Goal: Task Accomplishment & Management: Manage account settings

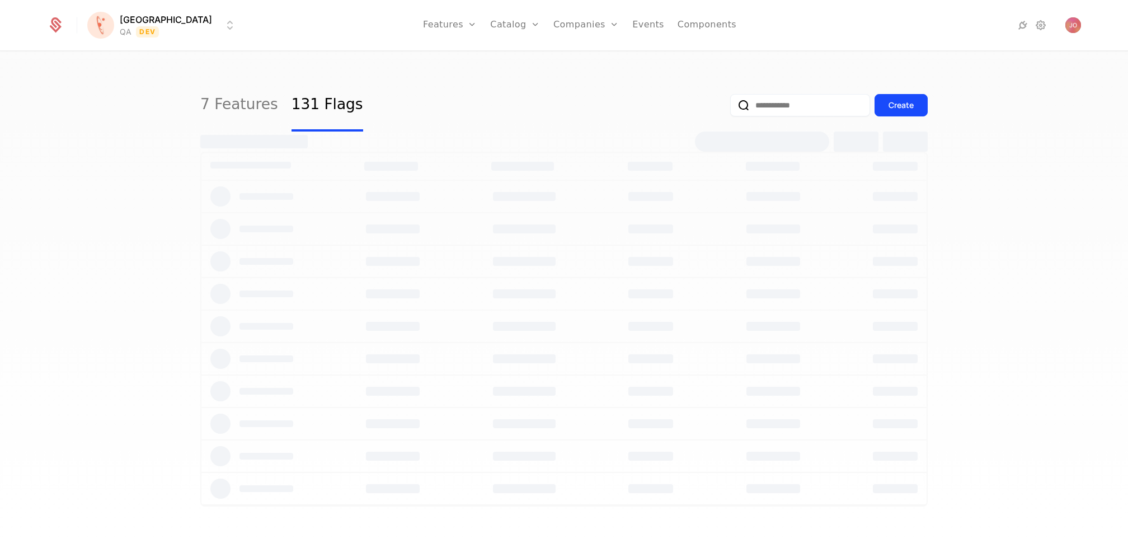
select select "***"
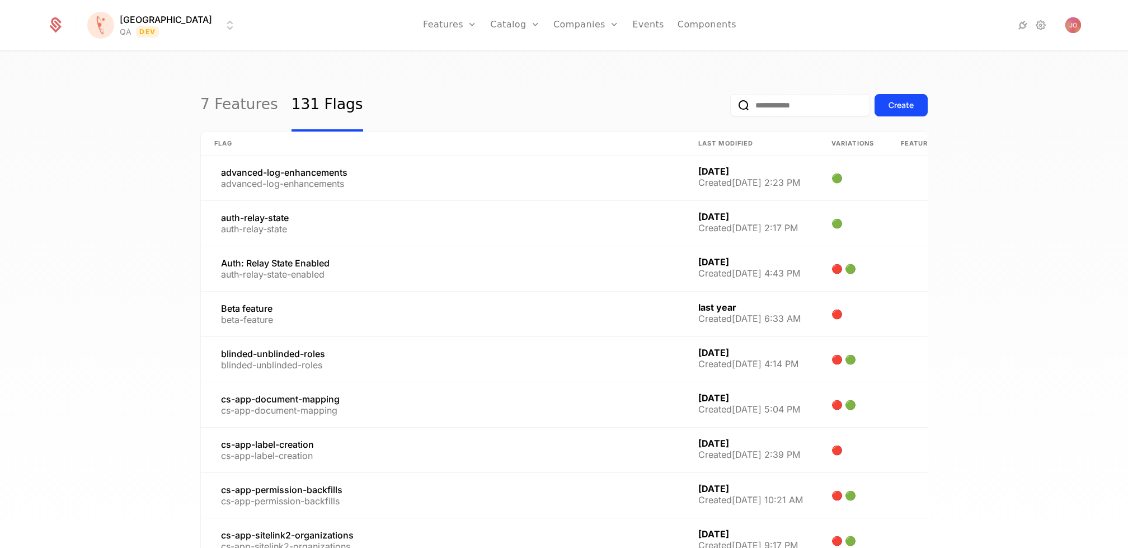
click at [124, 24] on html "[PERSON_NAME] QA Dev Features Features Flags Catalog Plans Add Ons Credits Conf…" at bounding box center [564, 274] width 1128 height 548
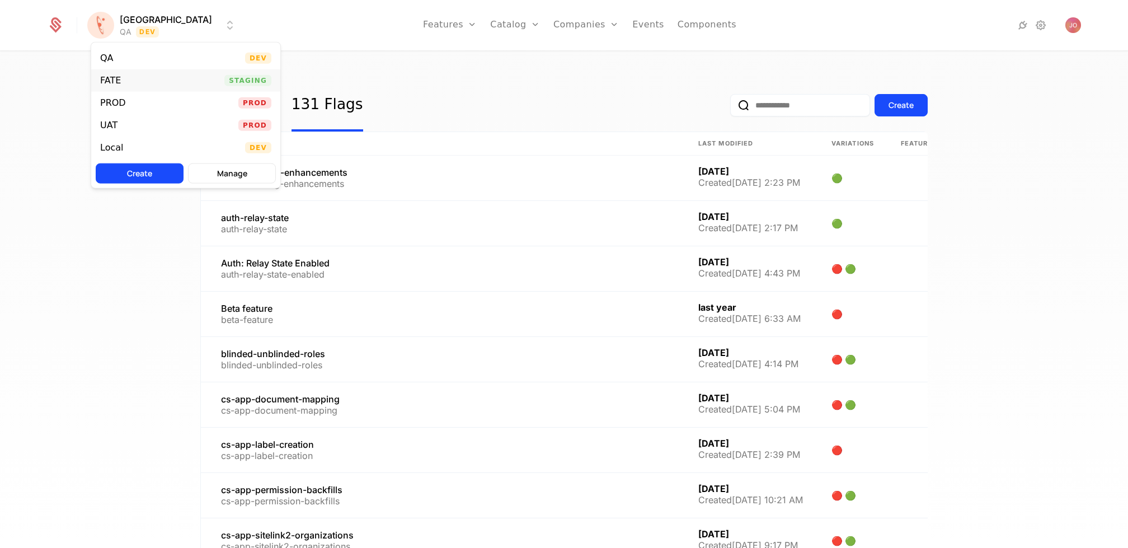
click at [189, 84] on div "FATE Staging" at bounding box center [185, 80] width 189 height 22
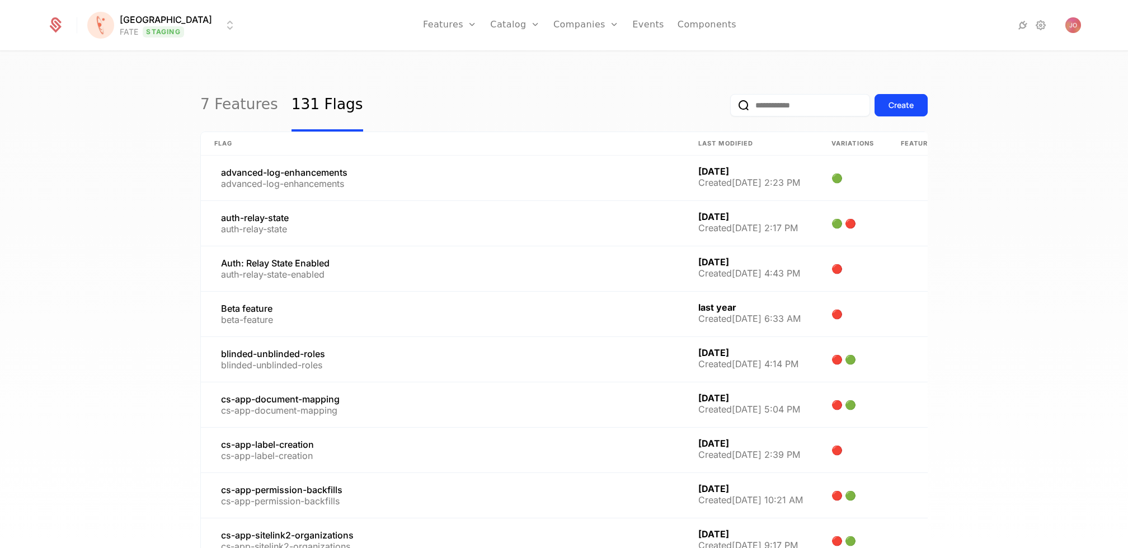
click at [800, 109] on input "email" at bounding box center [800, 105] width 140 height 22
type input "*****"
click at [730, 107] on button "submit" at bounding box center [730, 107] width 0 height 0
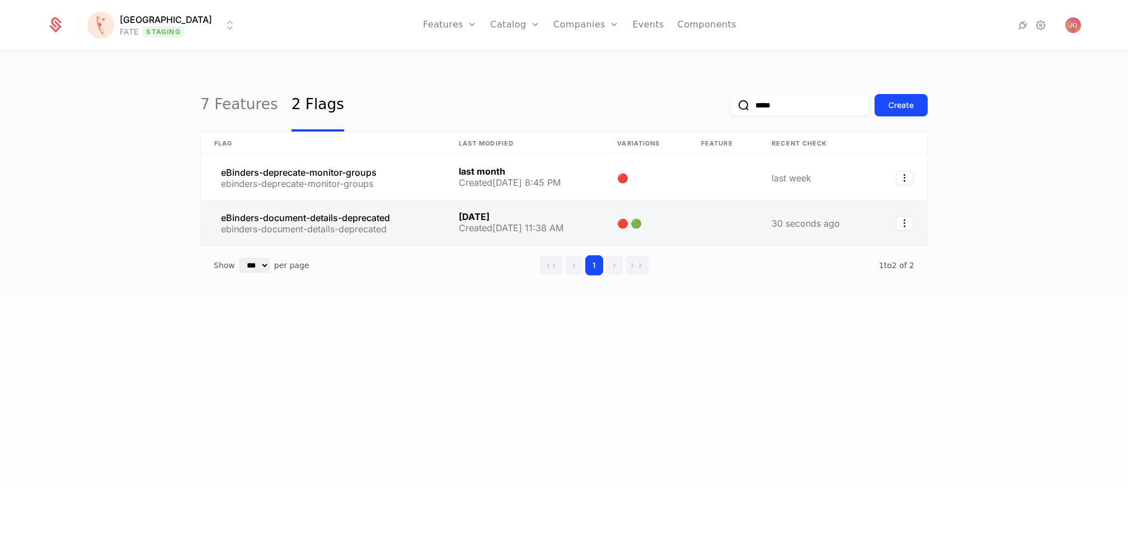
click at [377, 218] on link at bounding box center [323, 223] width 245 height 45
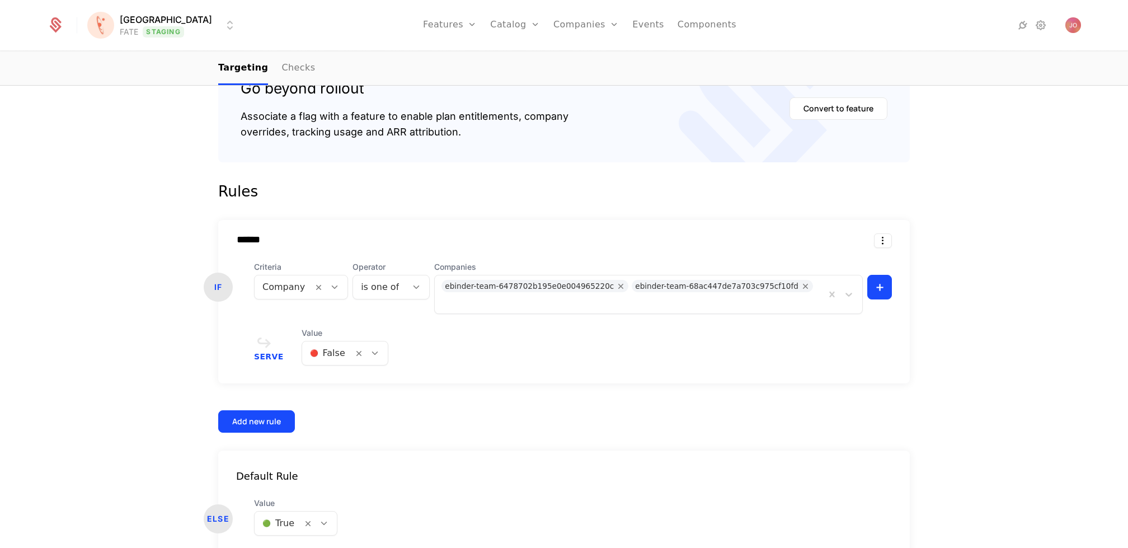
scroll to position [223, 0]
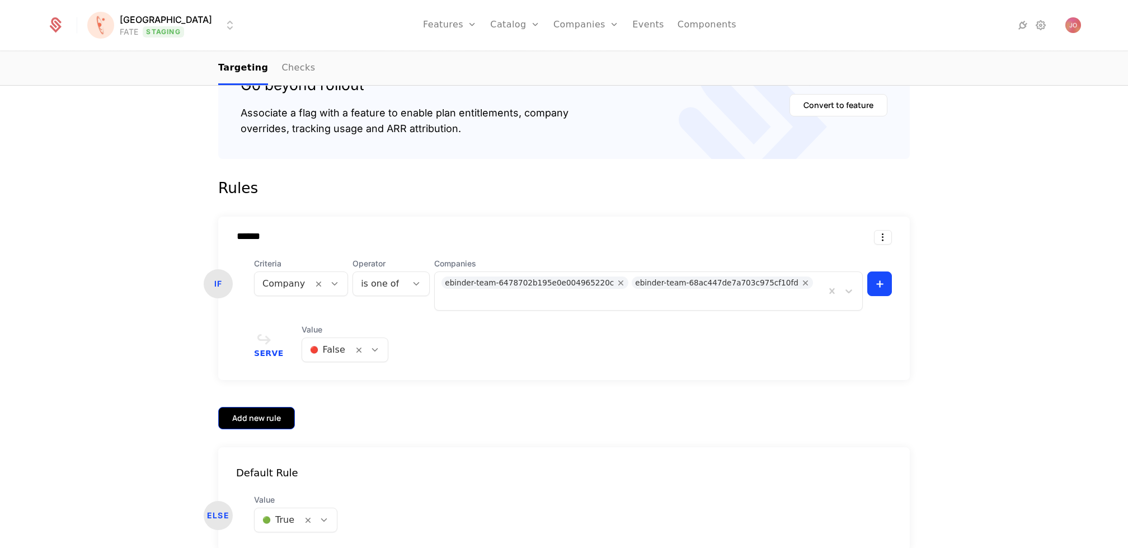
click at [264, 413] on div "Add new rule" at bounding box center [256, 418] width 49 height 11
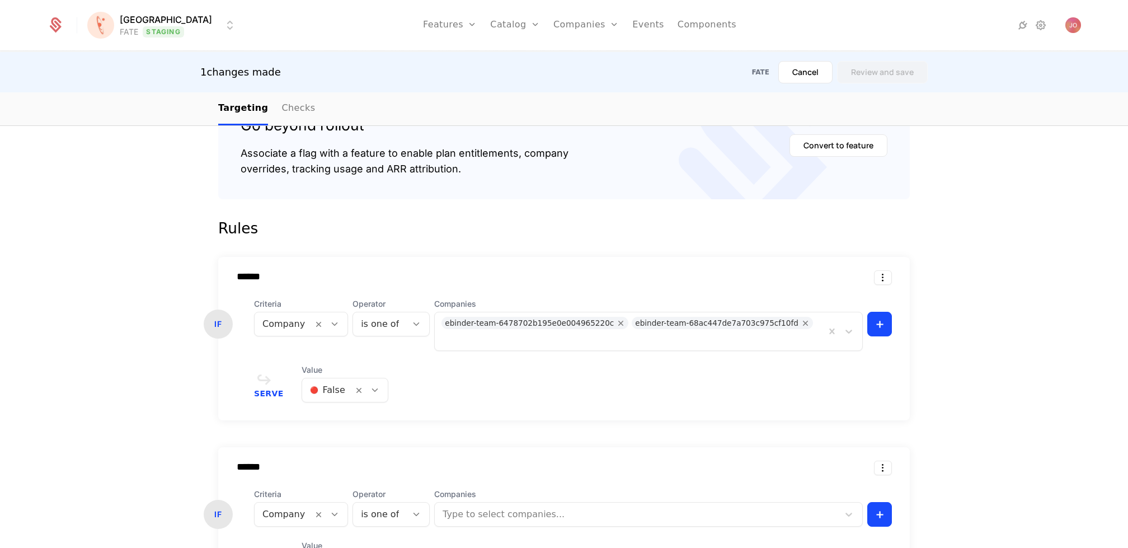
scroll to position [344, 0]
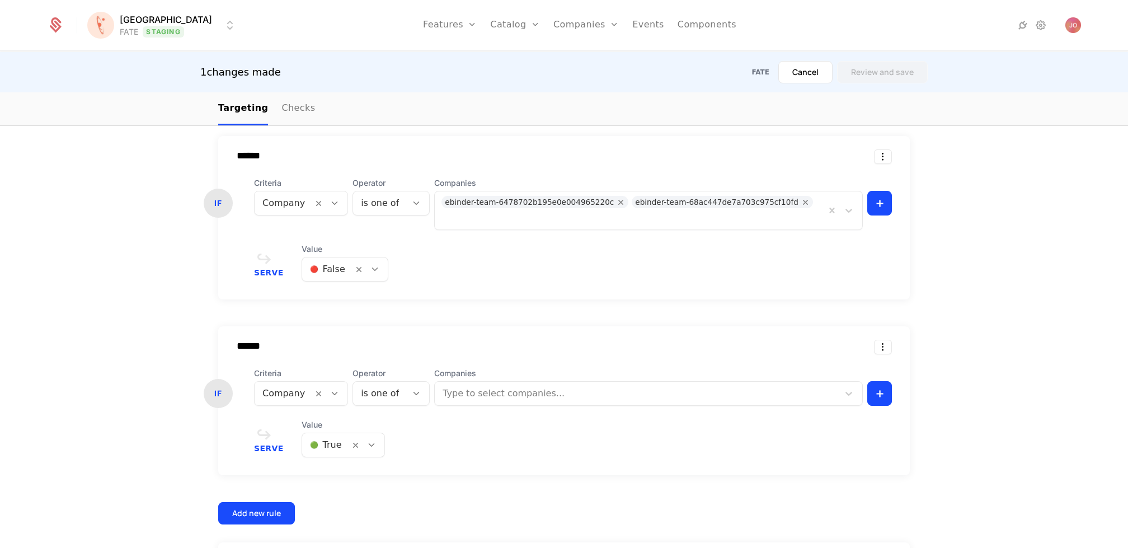
click at [551, 386] on div at bounding box center [638, 394] width 388 height 16
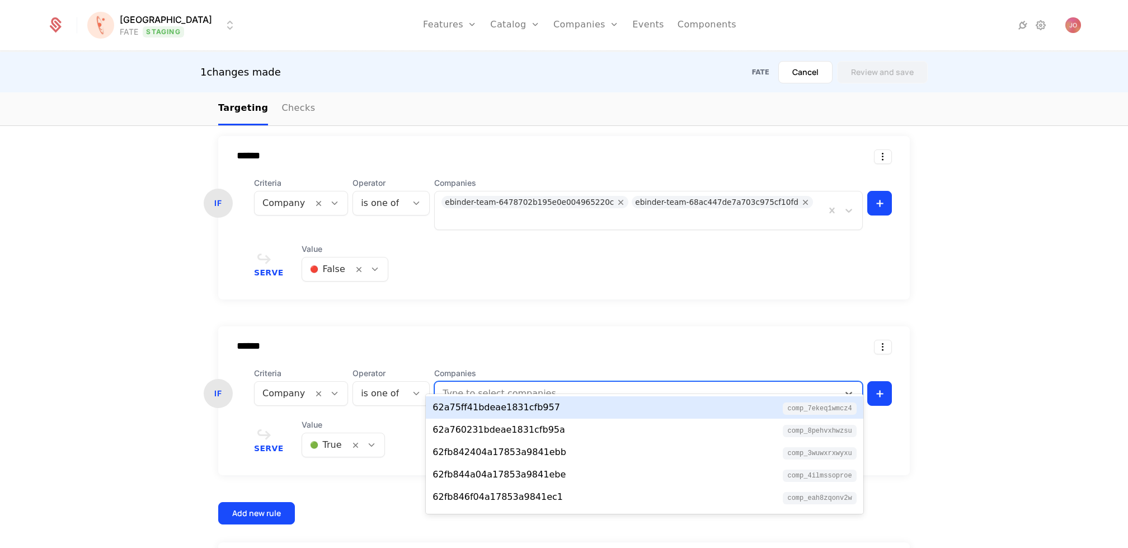
paste input "**********"
type input "**********"
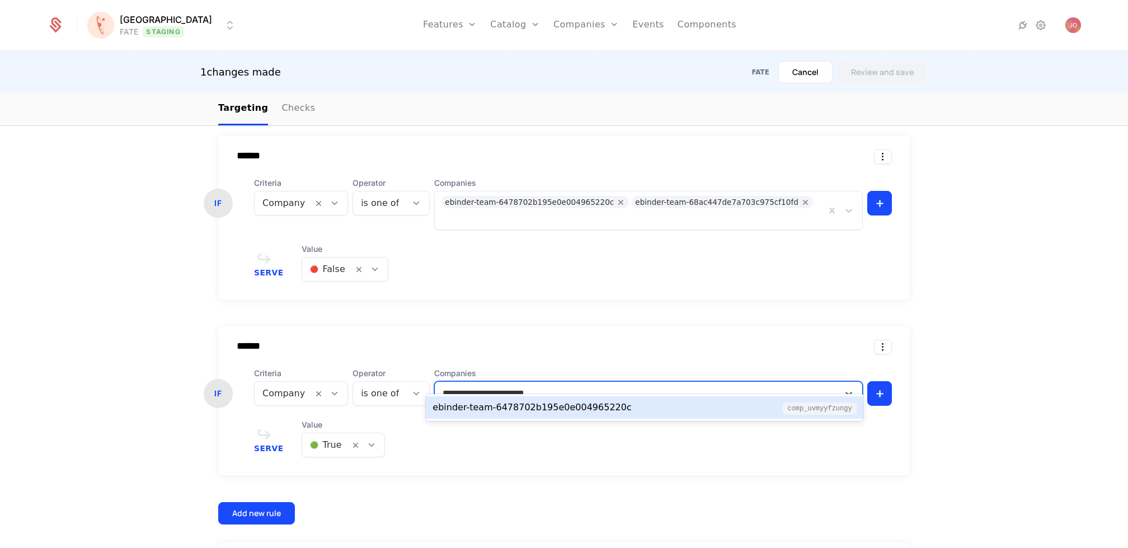
click at [549, 405] on div "ebinder-team-6478702b195e0e004965220c" at bounding box center [532, 407] width 199 height 13
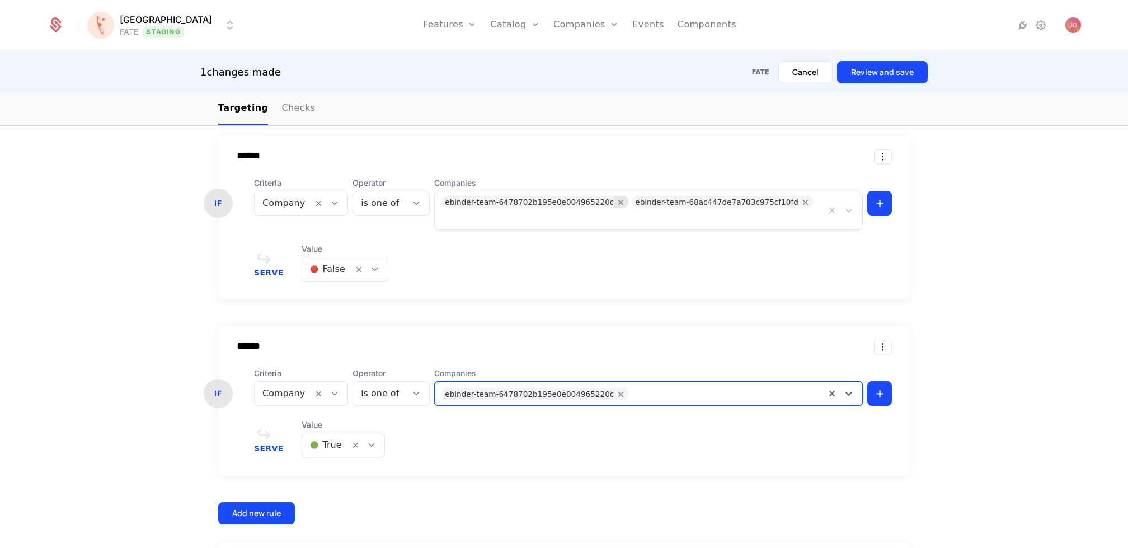
click at [616, 200] on icon "Remove ebinder-team-6478702b195e0e004965220c" at bounding box center [621, 202] width 10 height 10
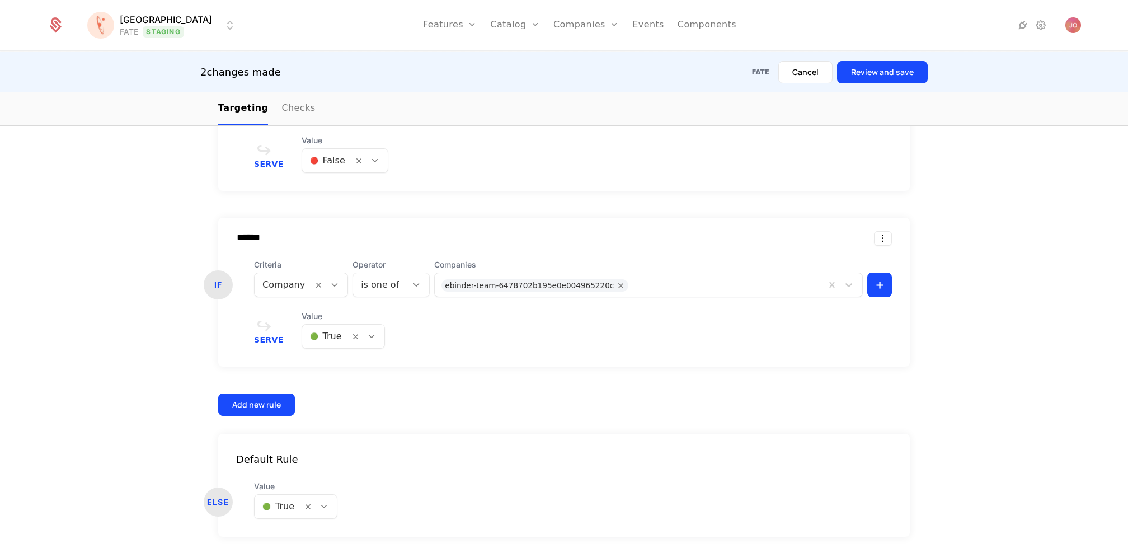
scroll to position [437, 0]
click at [874, 75] on button "Review and save" at bounding box center [882, 72] width 91 height 22
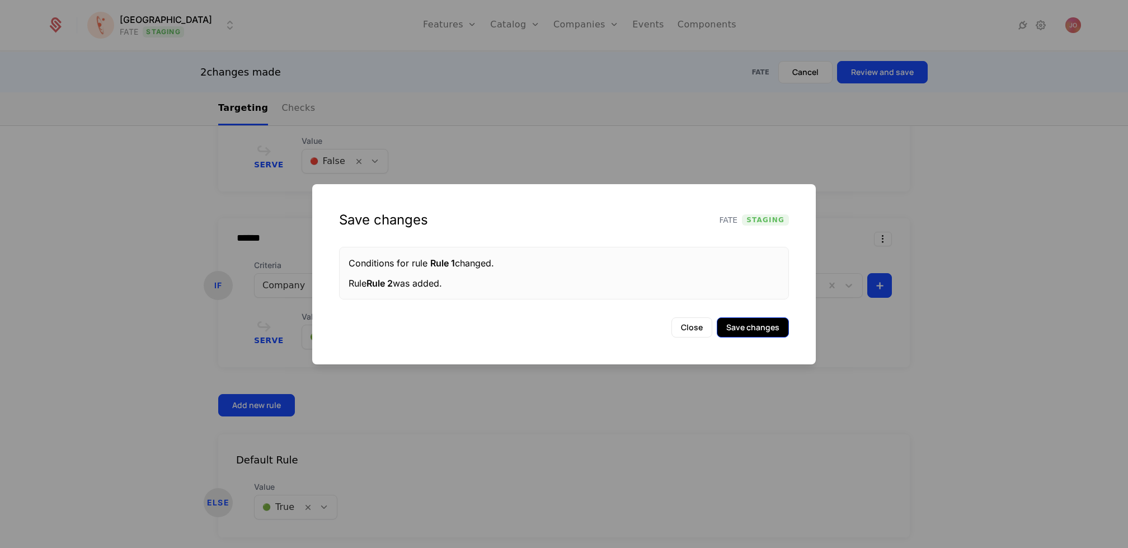
click at [740, 326] on button "Save changes" at bounding box center [753, 327] width 72 height 20
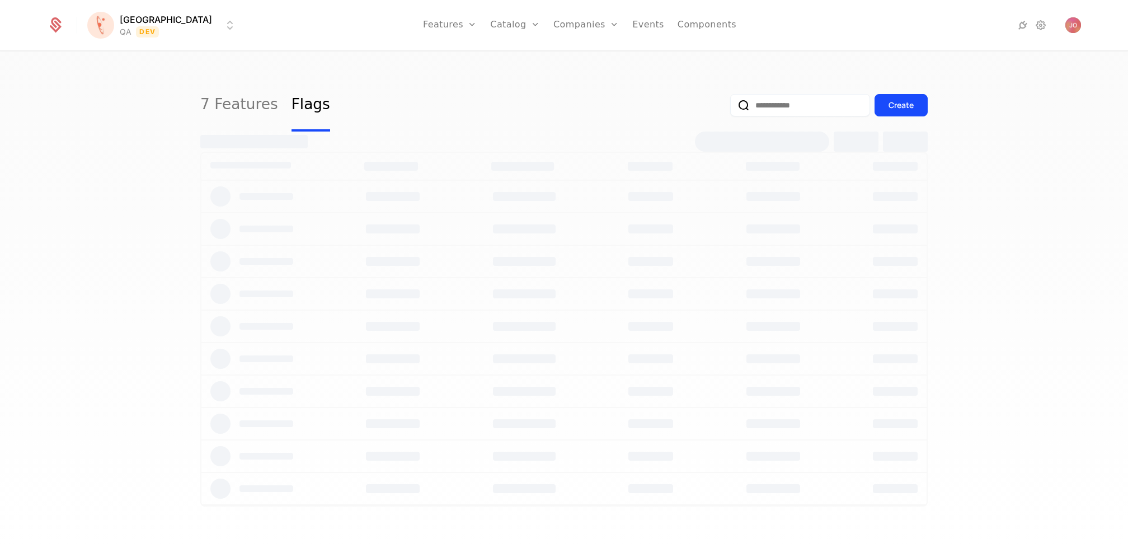
select select "***"
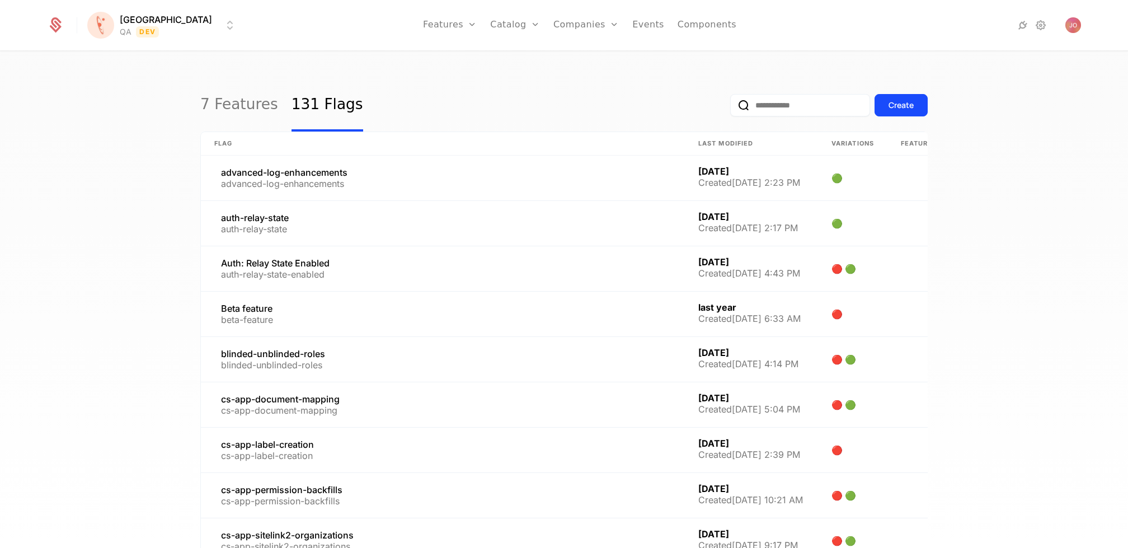
click at [788, 102] on input "email" at bounding box center [800, 105] width 140 height 22
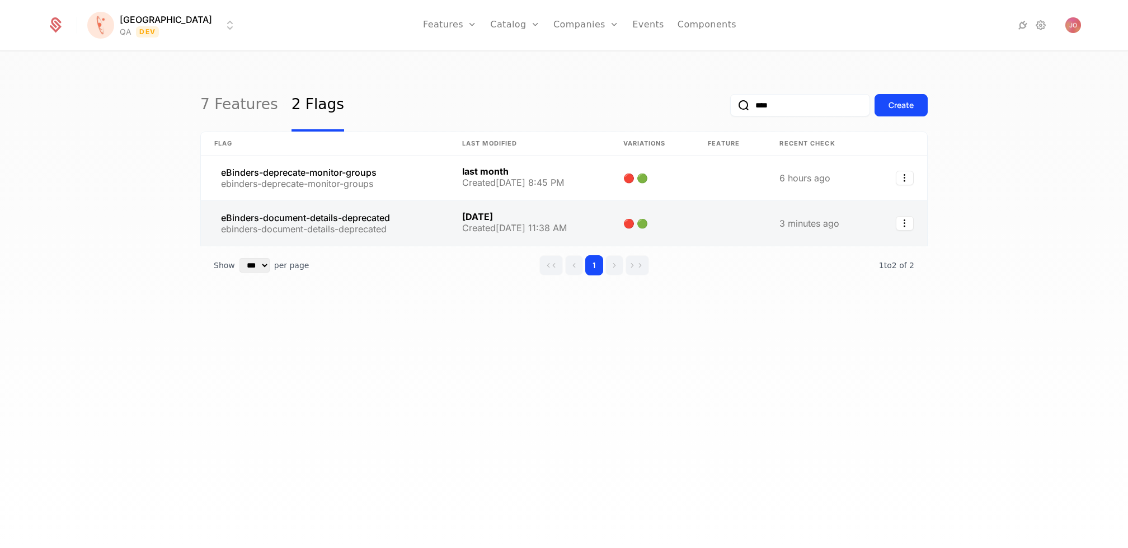
type input "****"
click at [437, 227] on link at bounding box center [325, 223] width 248 height 45
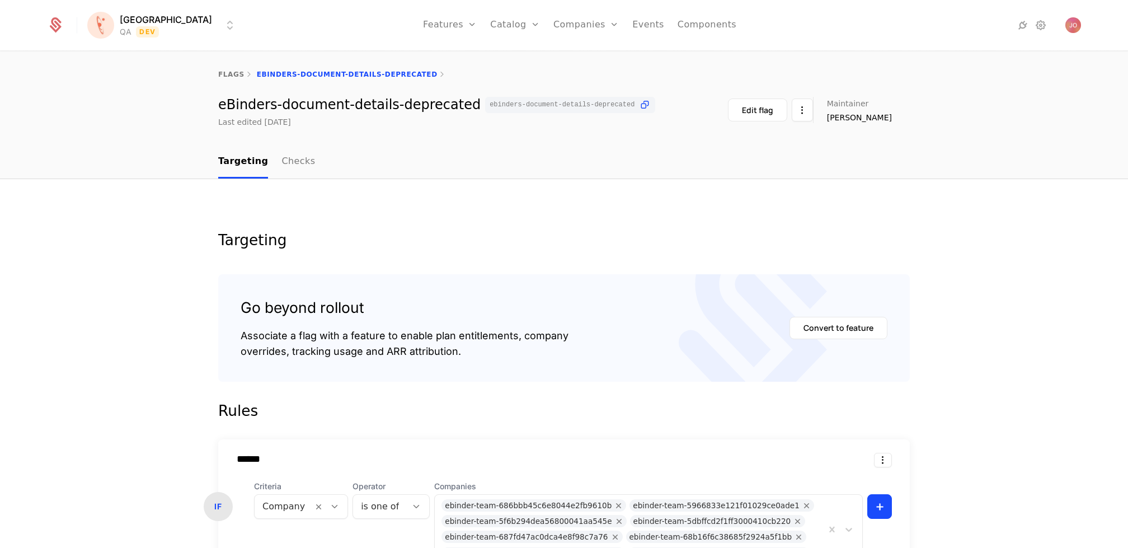
click at [142, 31] on html "[PERSON_NAME] QA Dev Features Features Flags Catalog Plans Add Ons Credits Conf…" at bounding box center [564, 274] width 1128 height 548
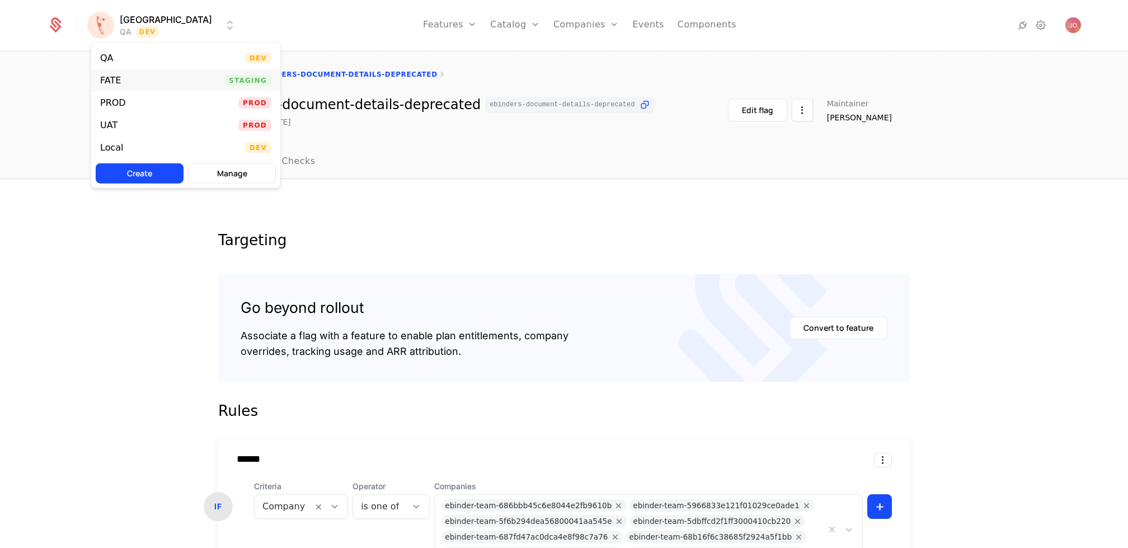
click at [165, 85] on div "FATE Staging" at bounding box center [185, 80] width 189 height 22
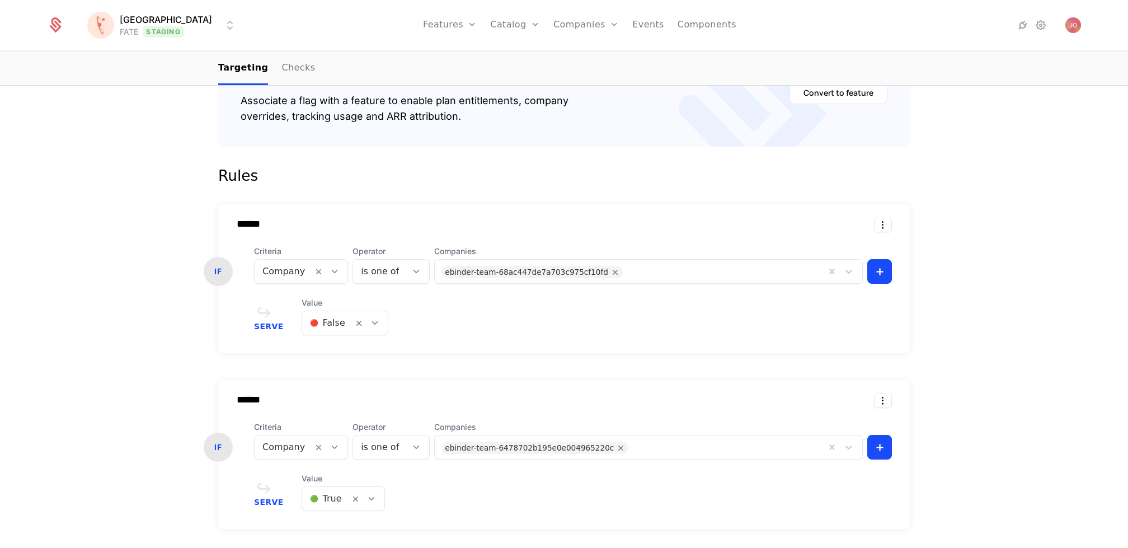
scroll to position [258, 0]
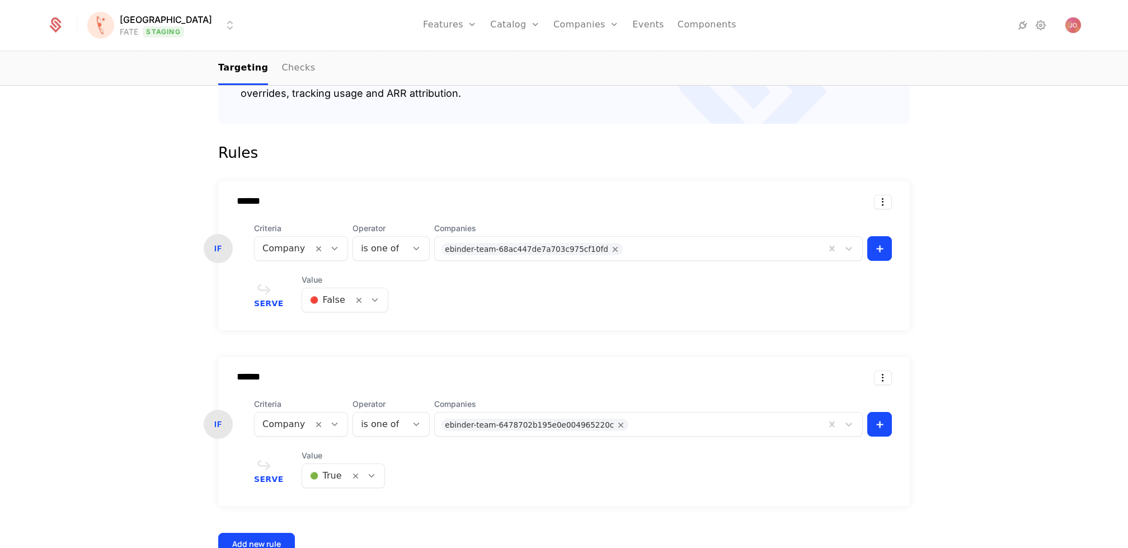
click at [332, 475] on div at bounding box center [326, 476] width 32 height 16
click at [333, 530] on div "🔴 False" at bounding box center [339, 524] width 82 height 20
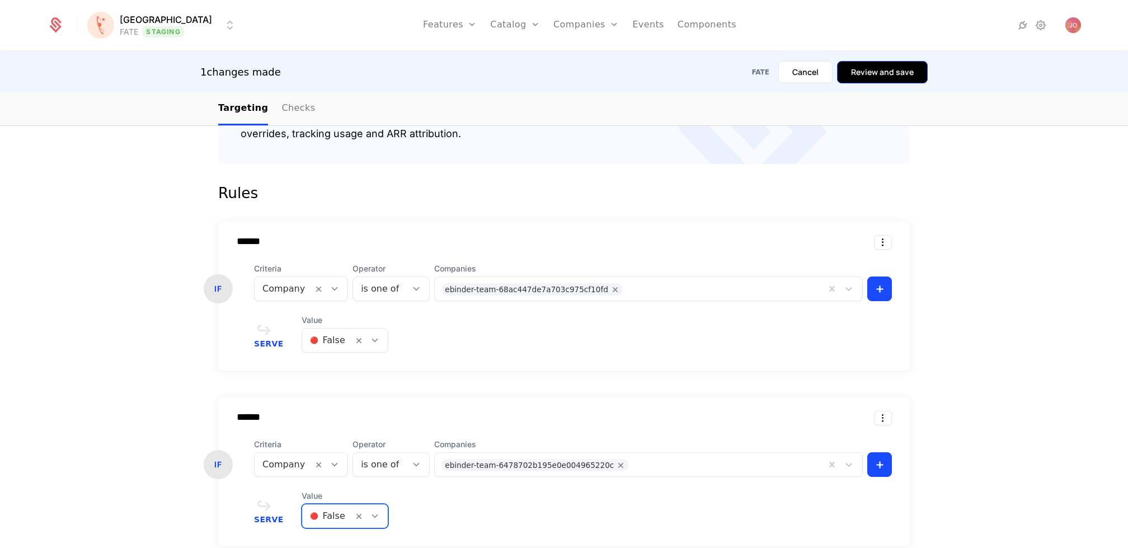
click at [875, 77] on button "Review and save" at bounding box center [882, 72] width 91 height 22
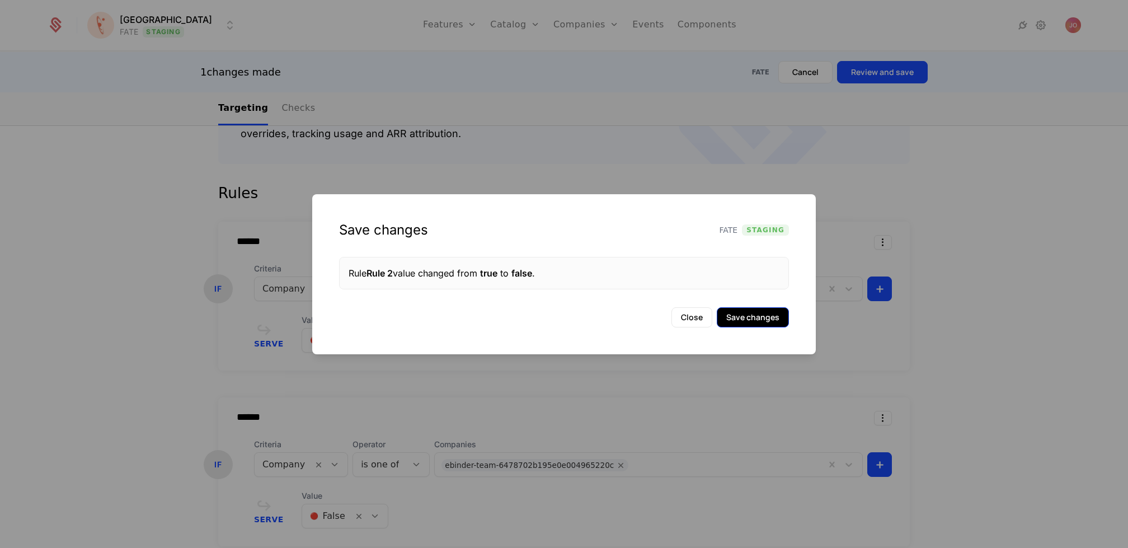
click at [770, 315] on button "Save changes" at bounding box center [753, 317] width 72 height 20
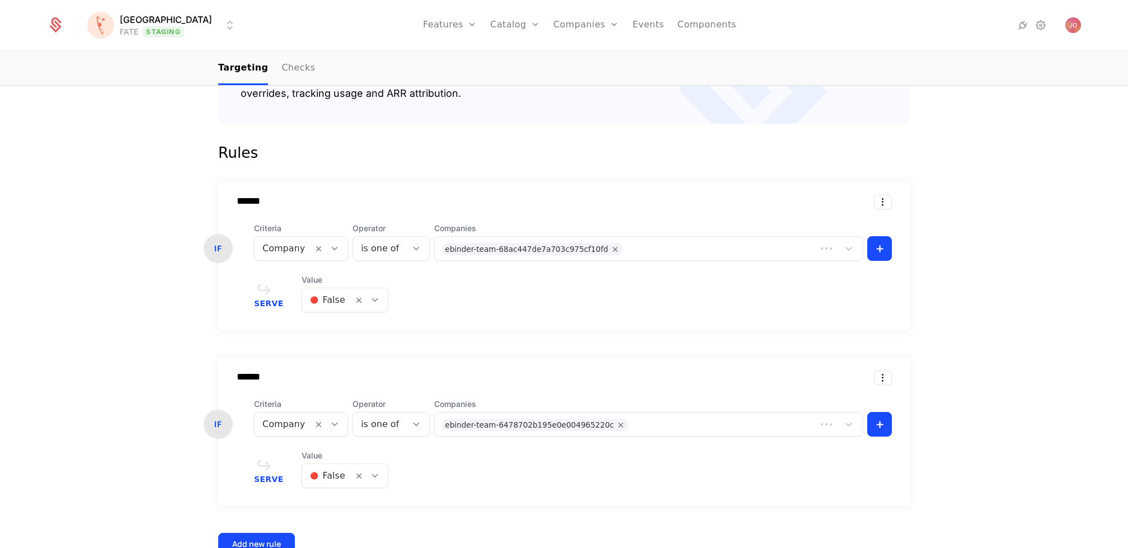
click at [370, 475] on icon at bounding box center [375, 476] width 10 height 10
click at [339, 507] on div "🟢 True" at bounding box center [340, 503] width 71 height 11
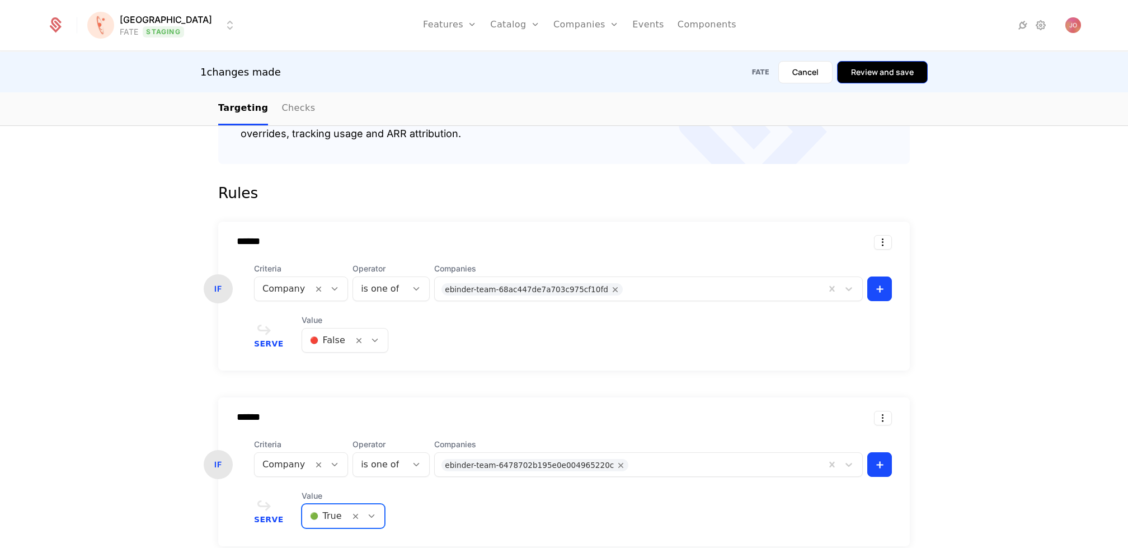
click at [883, 70] on button "Review and save" at bounding box center [882, 72] width 91 height 22
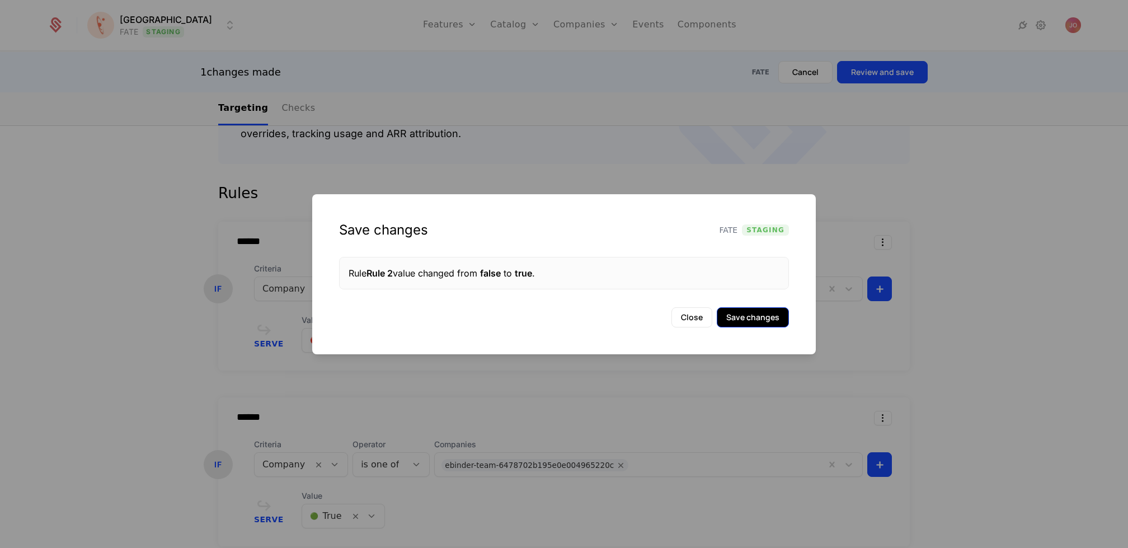
click at [762, 312] on button "Save changes" at bounding box center [753, 317] width 72 height 20
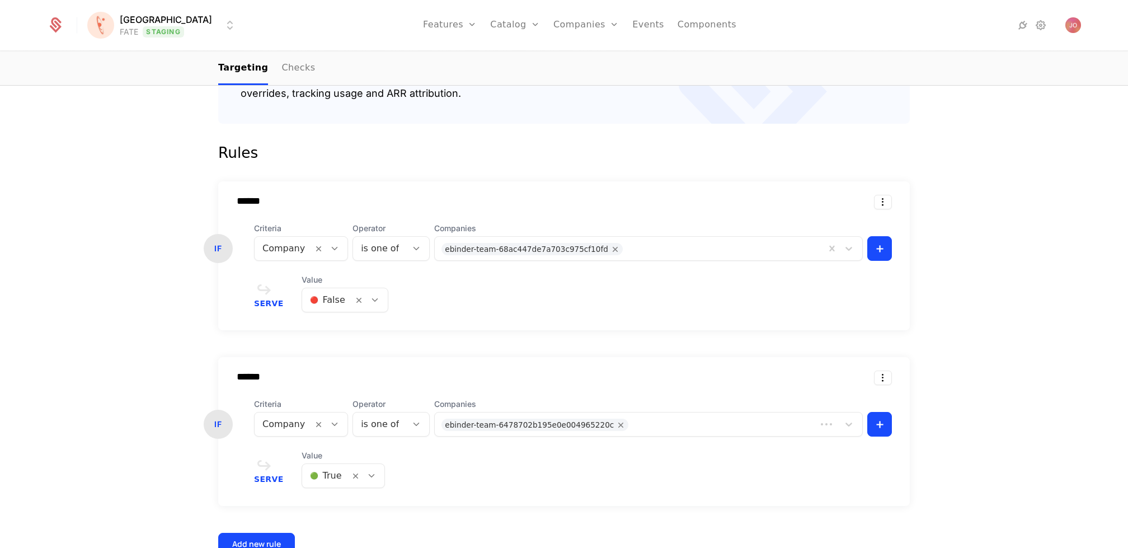
click at [336, 475] on div at bounding box center [326, 476] width 32 height 16
click at [338, 522] on span "🔴 False" at bounding box center [324, 524] width 38 height 10
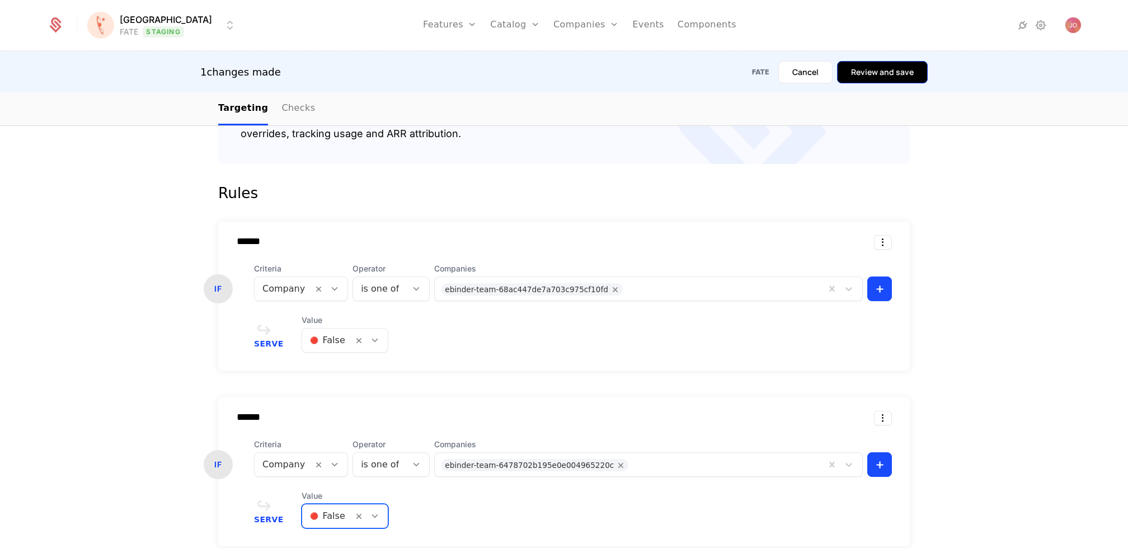
click at [874, 64] on button "Review and save" at bounding box center [882, 72] width 91 height 22
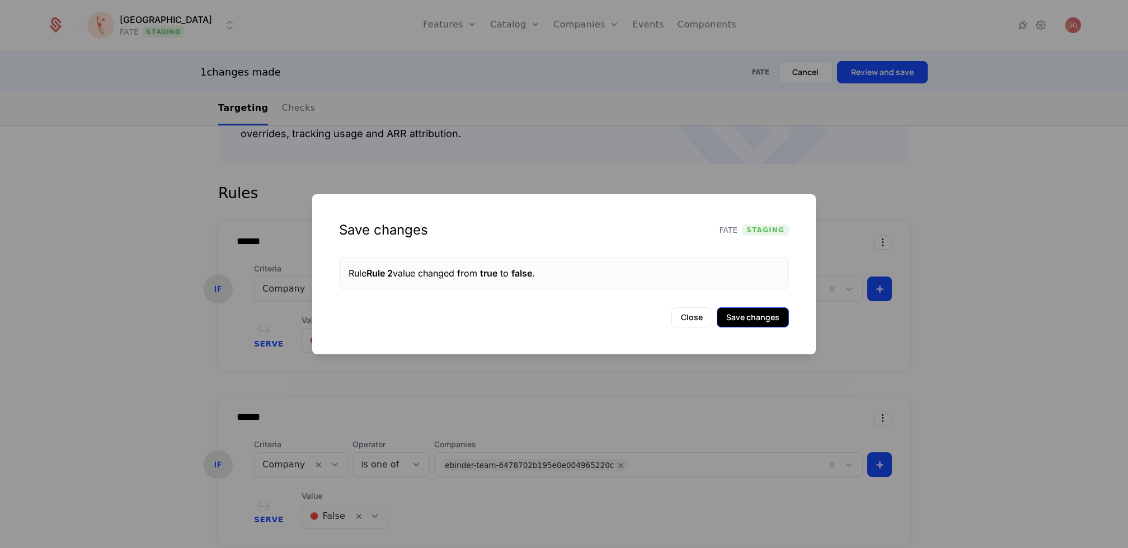
click at [770, 313] on button "Save changes" at bounding box center [753, 317] width 72 height 20
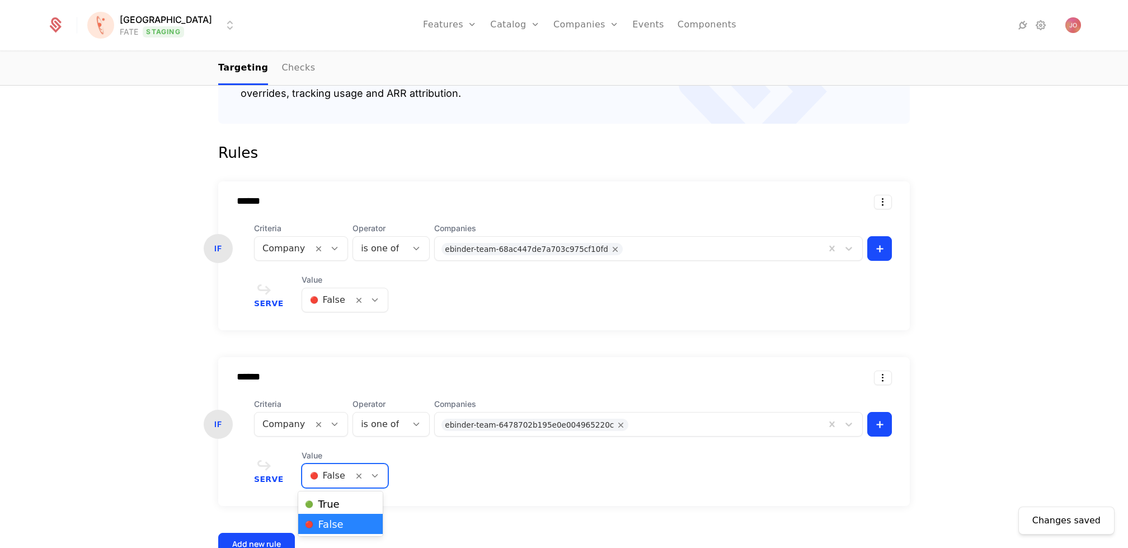
click at [342, 473] on div "🔴 False" at bounding box center [327, 476] width 51 height 20
click at [346, 503] on div "🟢 True" at bounding box center [340, 503] width 71 height 11
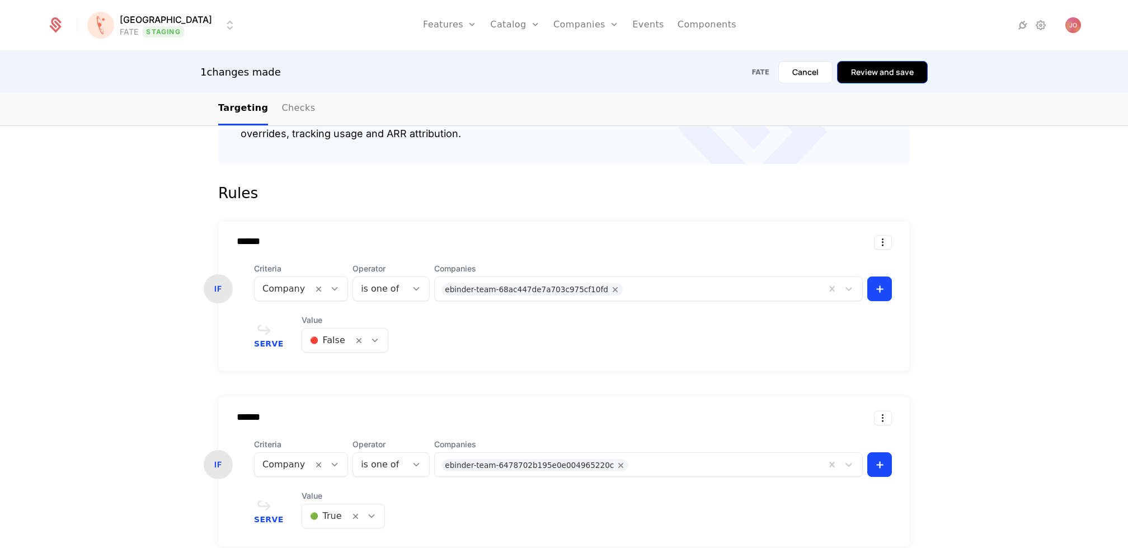
click at [880, 74] on button "Review and save" at bounding box center [882, 72] width 91 height 22
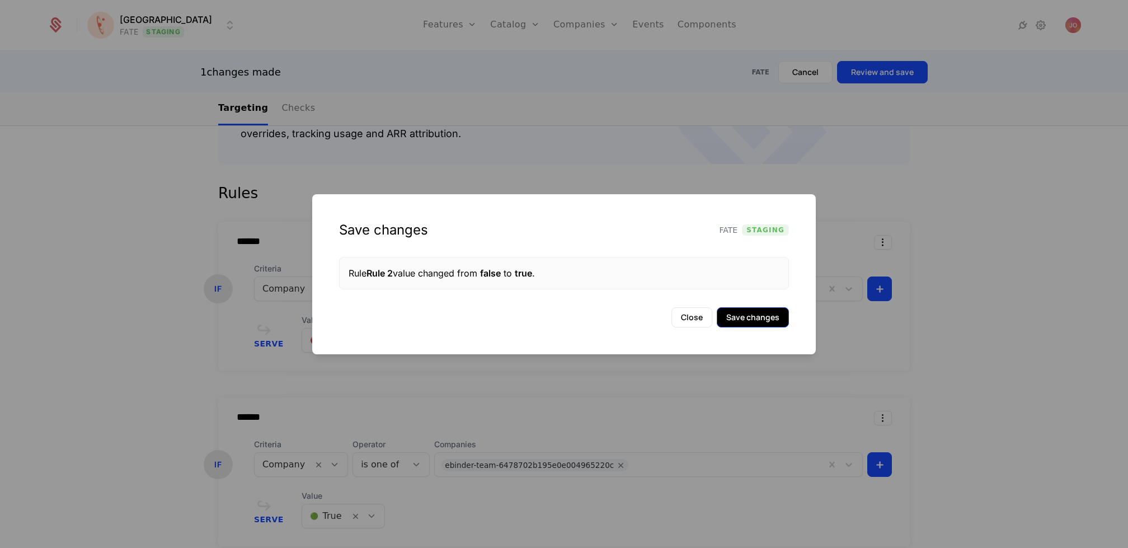
click at [743, 316] on button "Save changes" at bounding box center [753, 317] width 72 height 20
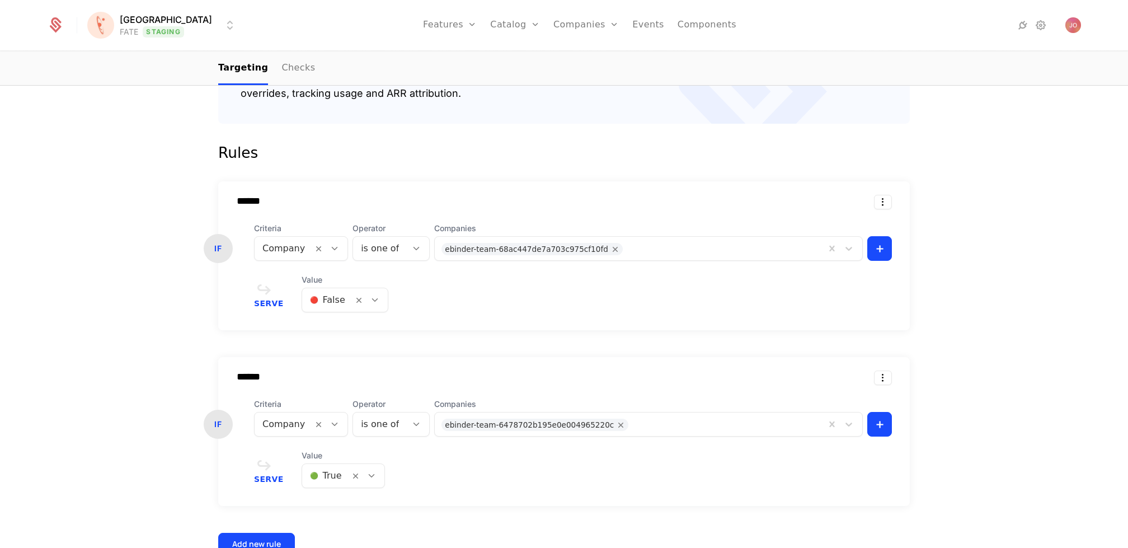
click at [127, 21] on html "[PERSON_NAME] FATE Staging Features Features Flags Catalog Plans Add Ons Credit…" at bounding box center [564, 274] width 1128 height 548
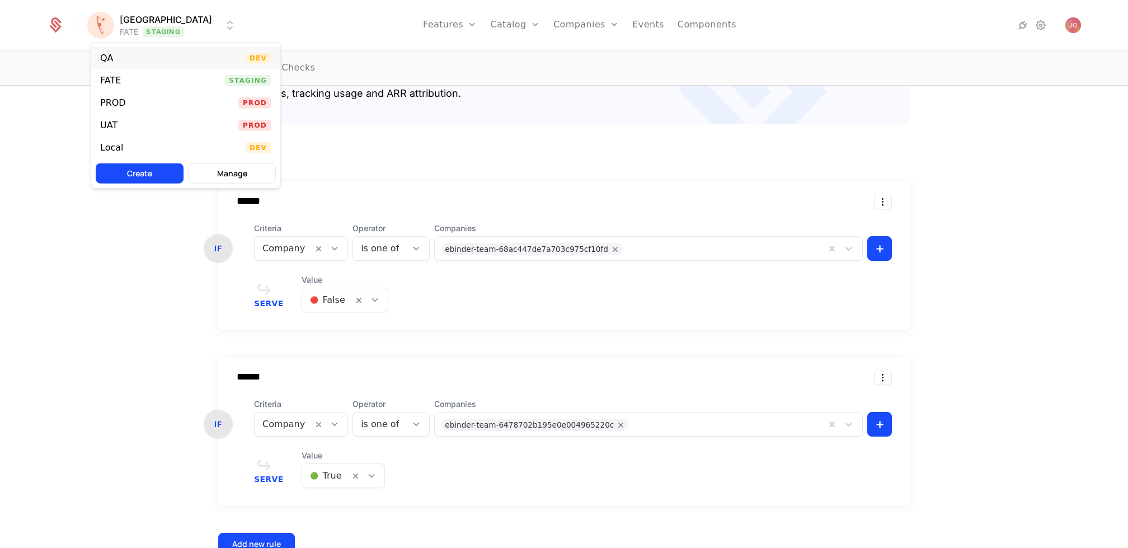
click at [198, 55] on div "QA Dev" at bounding box center [185, 58] width 189 height 22
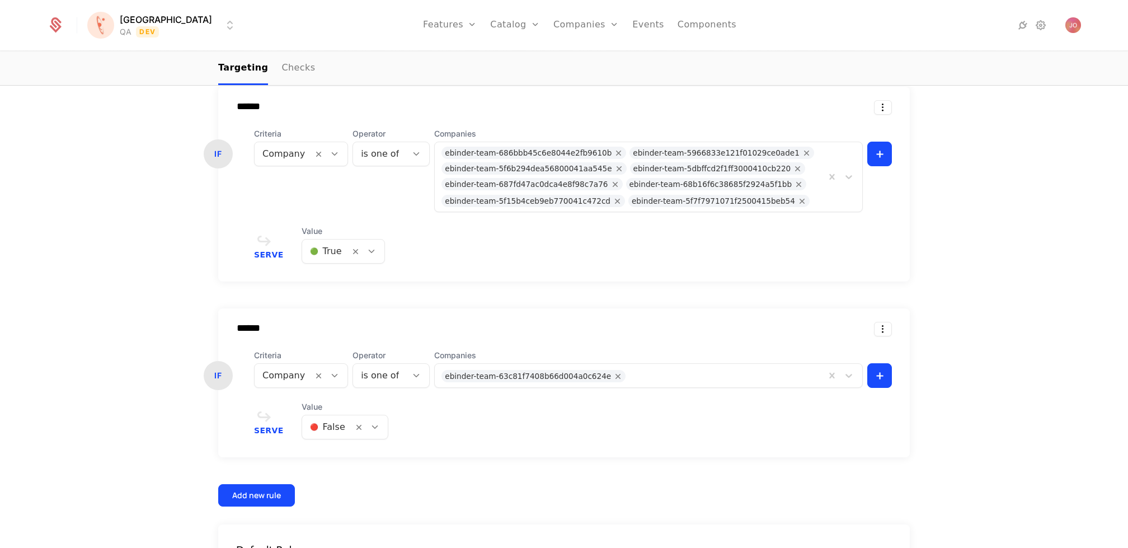
scroll to position [356, 0]
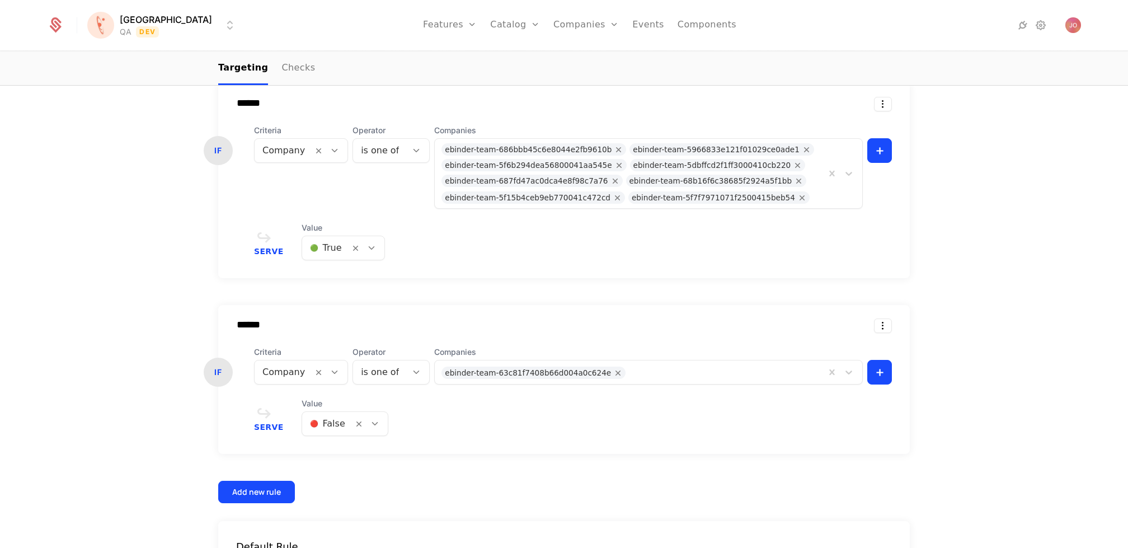
click at [338, 423] on div at bounding box center [327, 424] width 35 height 16
click at [341, 451] on div "🟢 True" at bounding box center [340, 451] width 71 height 11
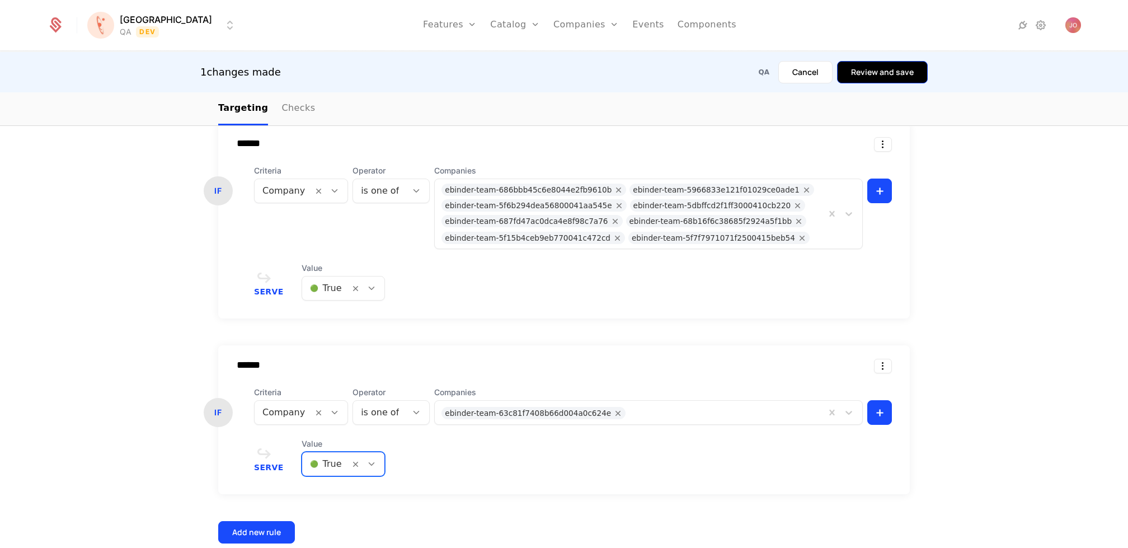
click at [886, 77] on button "Review and save" at bounding box center [882, 72] width 91 height 22
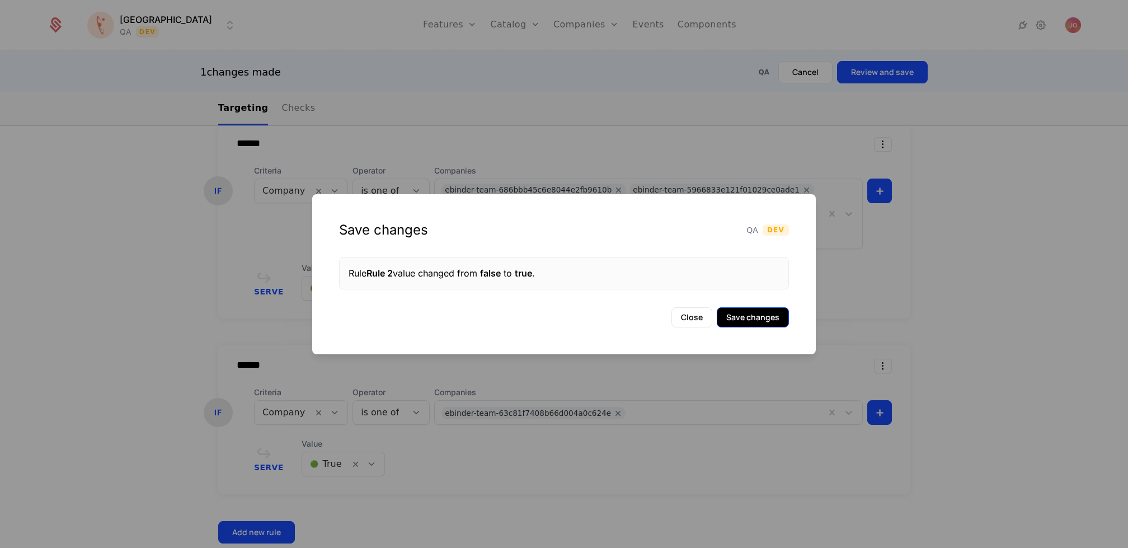
click at [772, 319] on button "Save changes" at bounding box center [753, 317] width 72 height 20
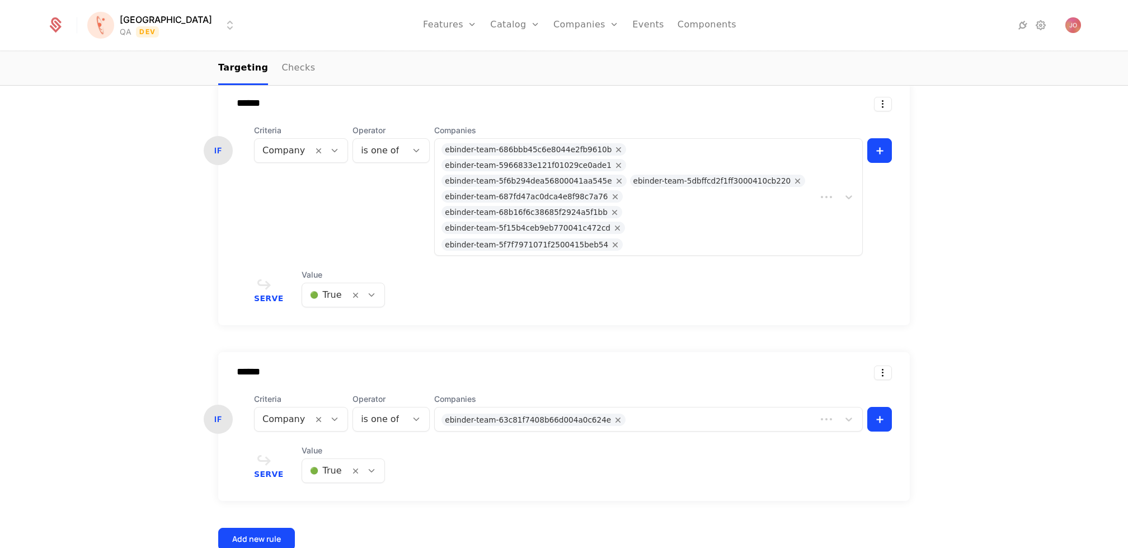
click at [332, 463] on div at bounding box center [326, 471] width 32 height 16
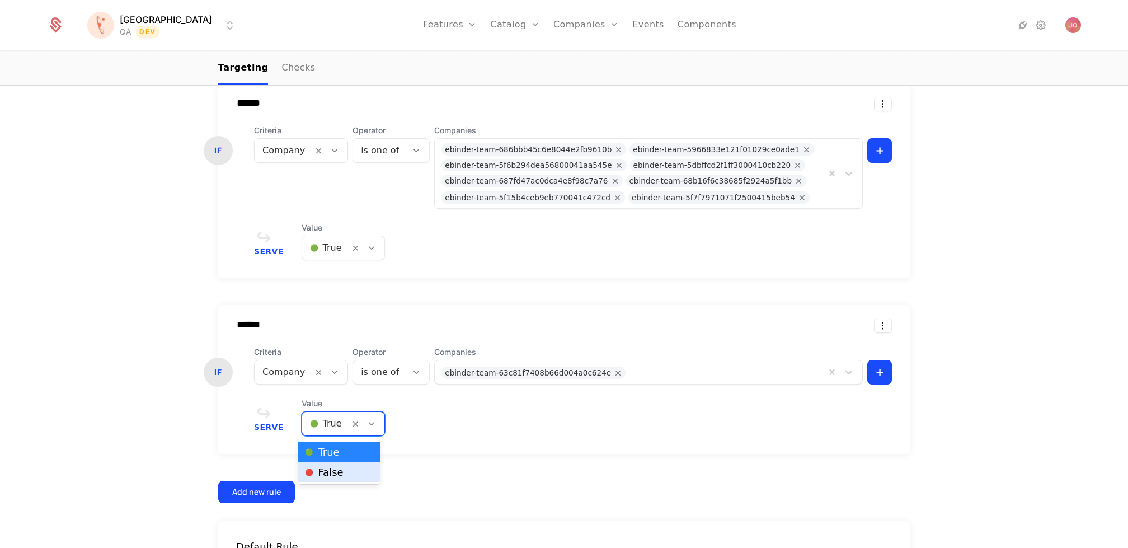
click at [341, 479] on div "🔴 False" at bounding box center [339, 472] width 82 height 20
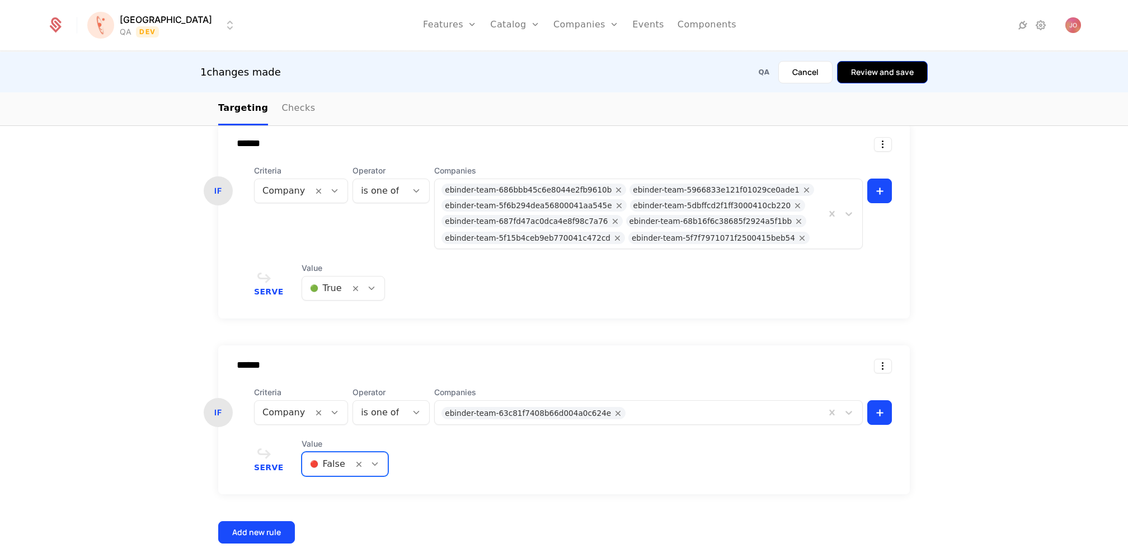
click at [877, 72] on button "Review and save" at bounding box center [882, 72] width 91 height 22
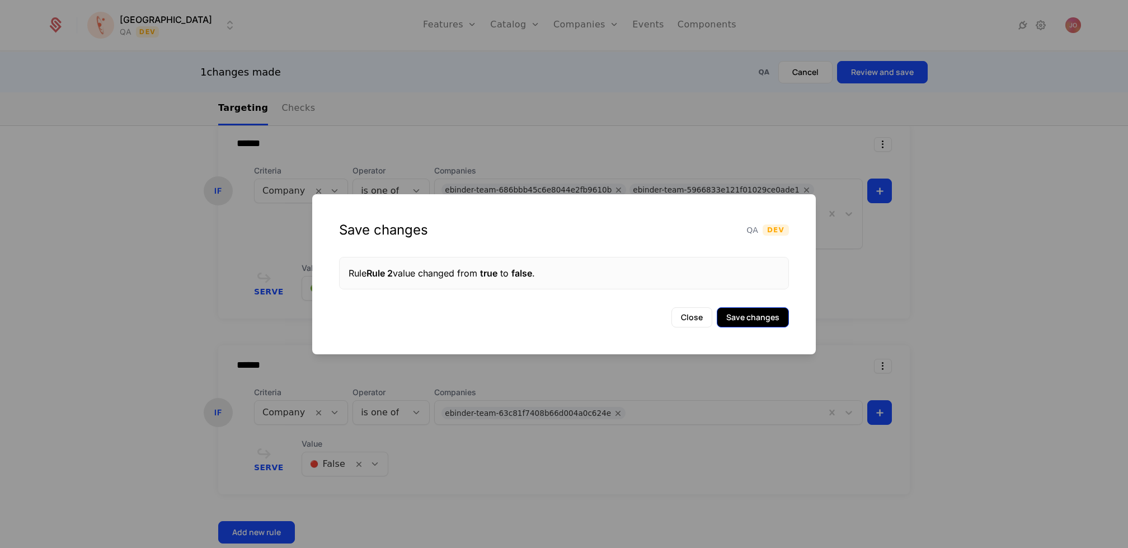
click at [751, 310] on button "Save changes" at bounding box center [753, 317] width 72 height 20
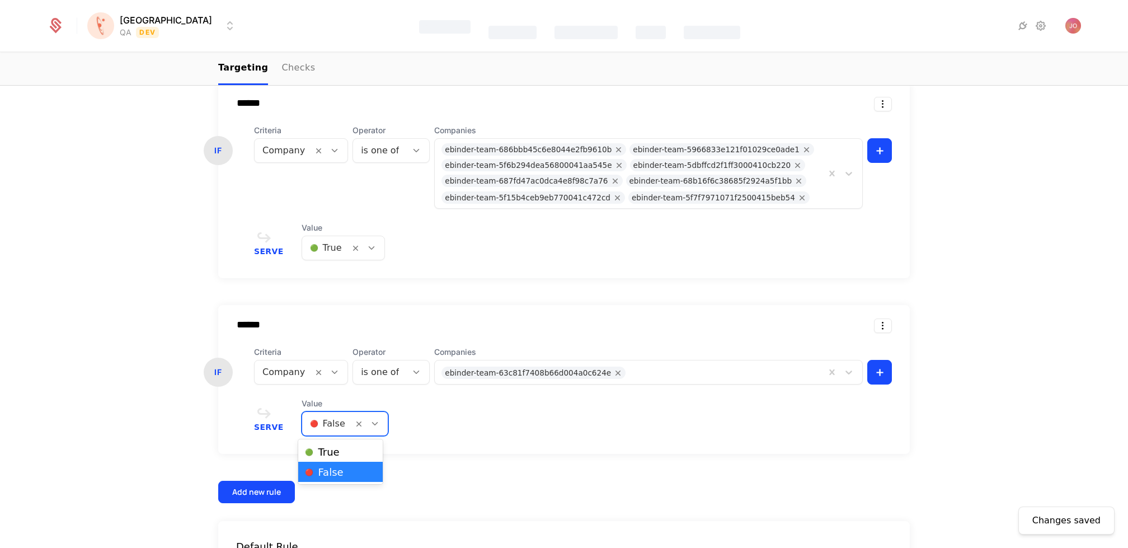
click at [332, 420] on div at bounding box center [327, 424] width 35 height 16
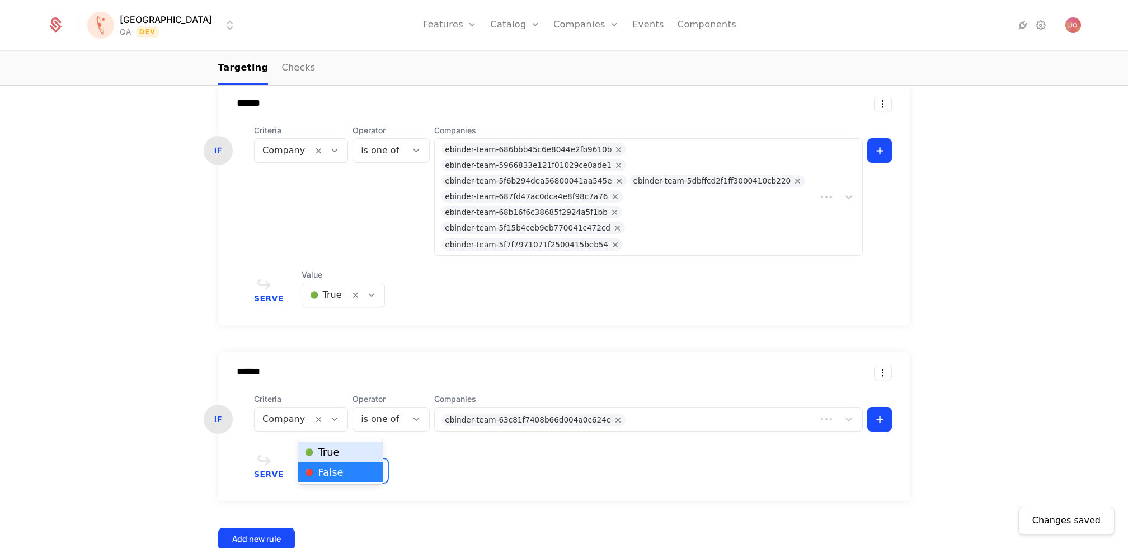
click at [330, 455] on span "🟢 True" at bounding box center [322, 452] width 34 height 10
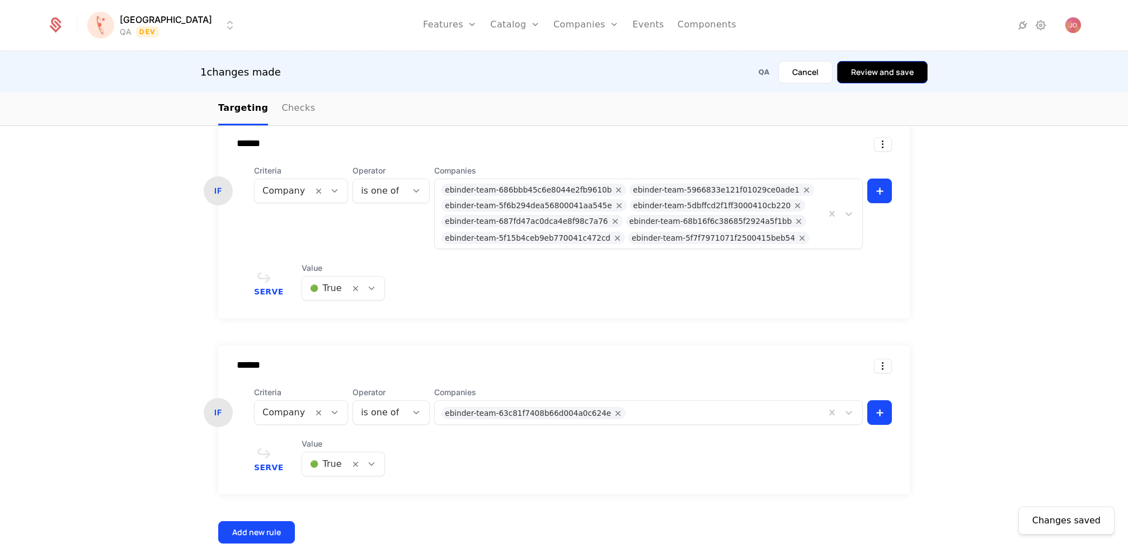
click at [882, 77] on button "Review and save" at bounding box center [882, 72] width 91 height 22
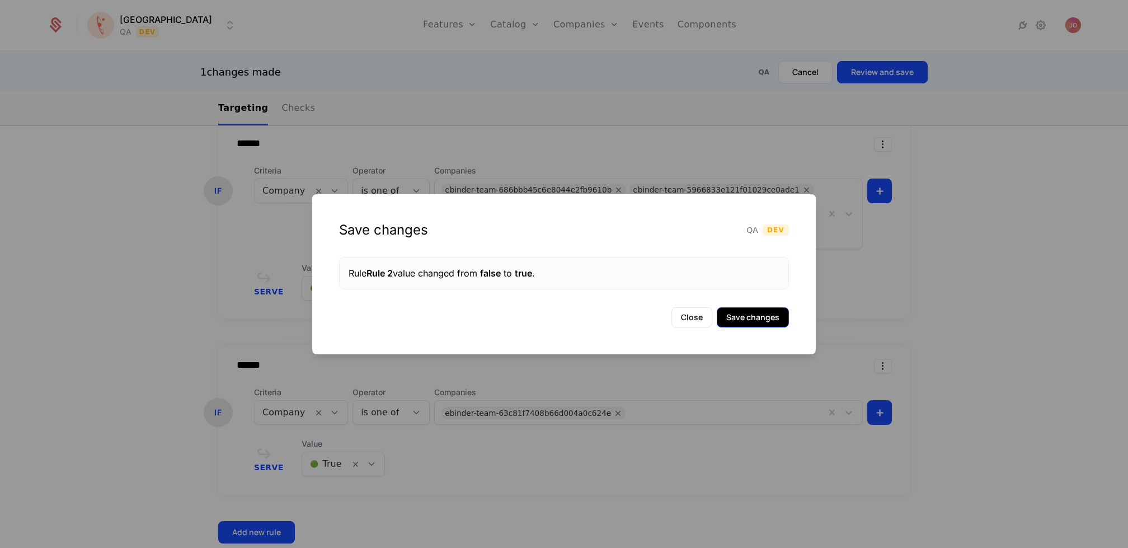
click at [758, 320] on button "Save changes" at bounding box center [753, 317] width 72 height 20
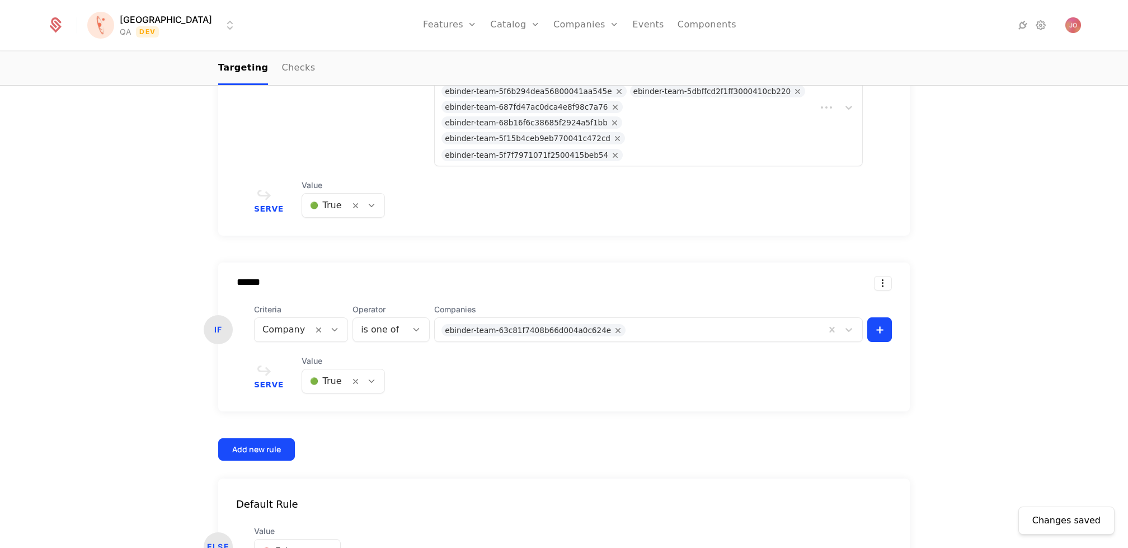
scroll to position [484, 0]
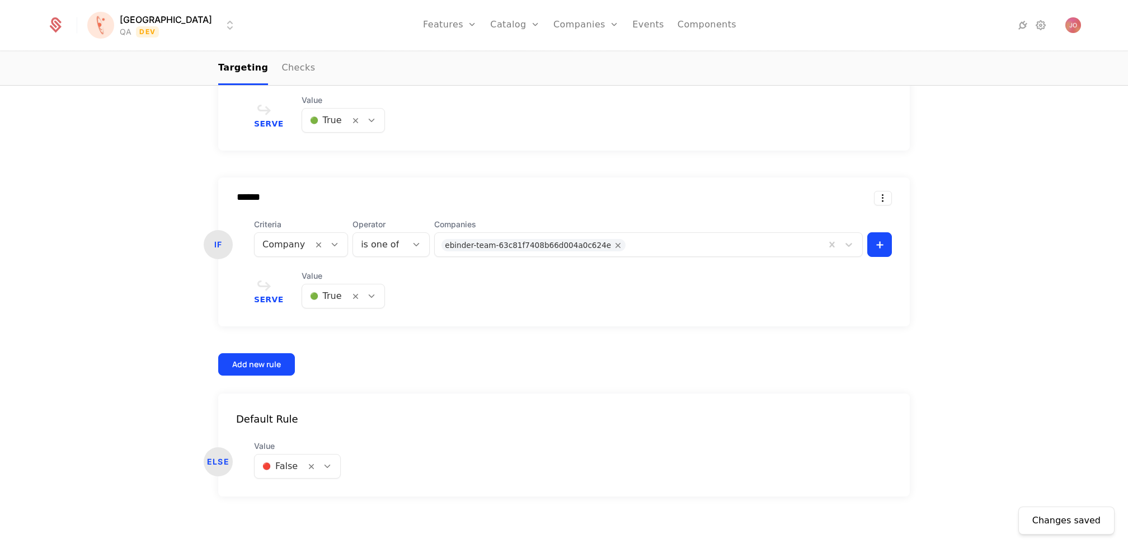
click at [672, 246] on div at bounding box center [725, 244] width 188 height 16
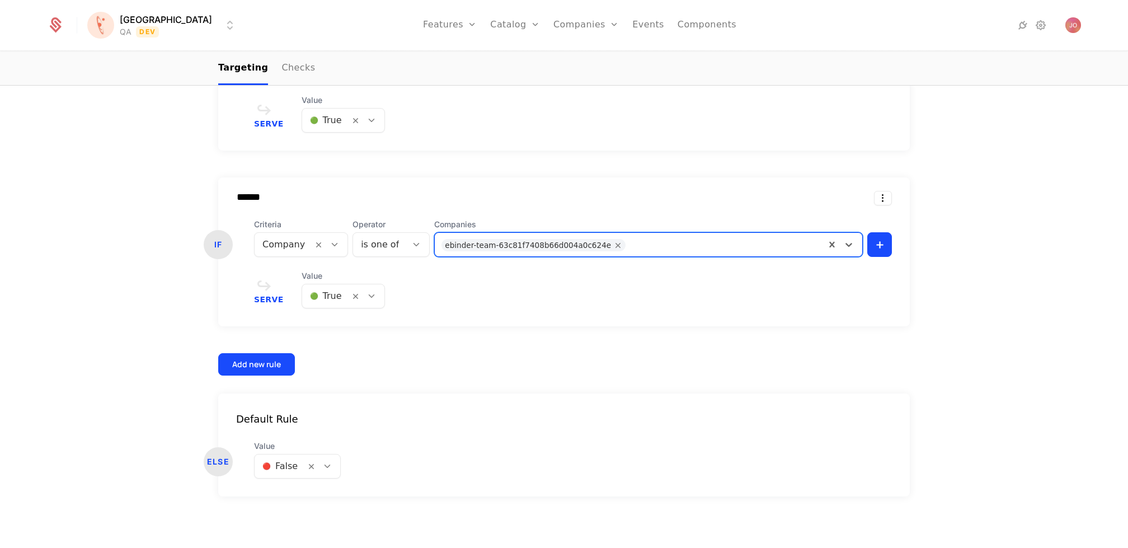
click at [658, 242] on div at bounding box center [725, 244] width 188 height 16
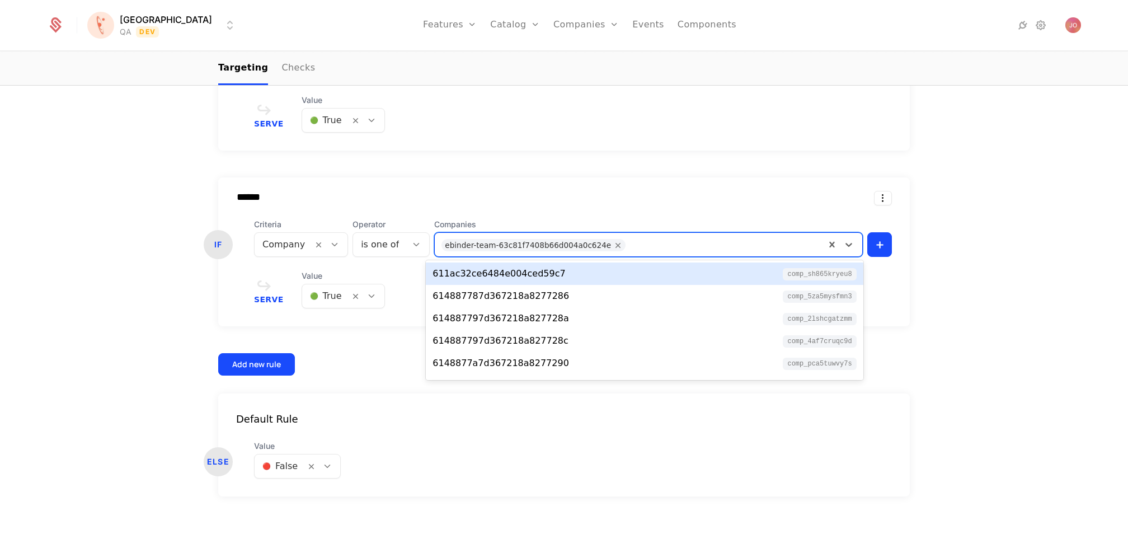
paste input "**********"
type input "**********"
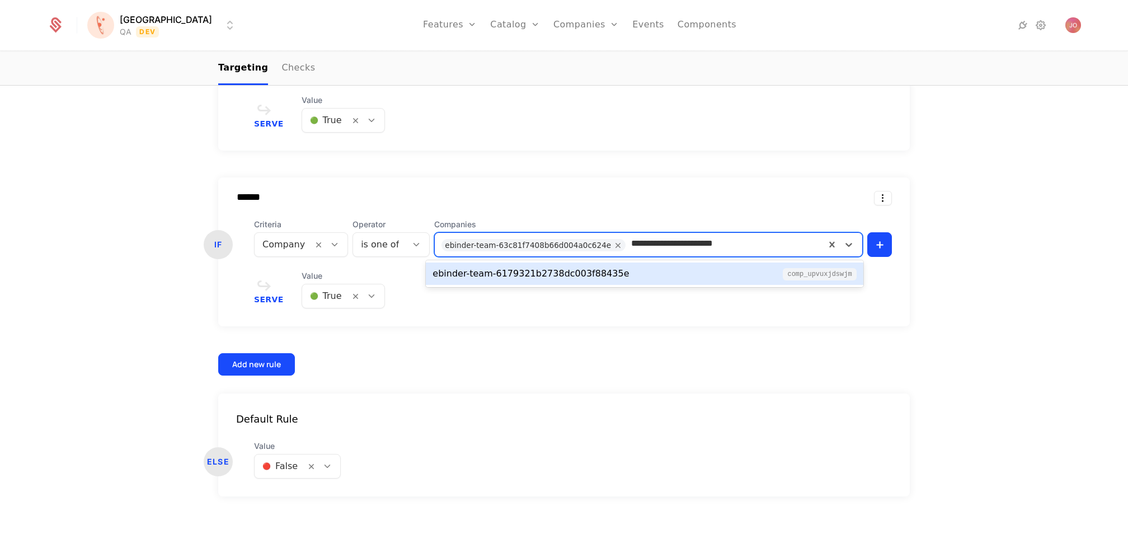
click at [587, 268] on div "ebinder-team-6179321b2738dc003f88435e" at bounding box center [531, 273] width 196 height 13
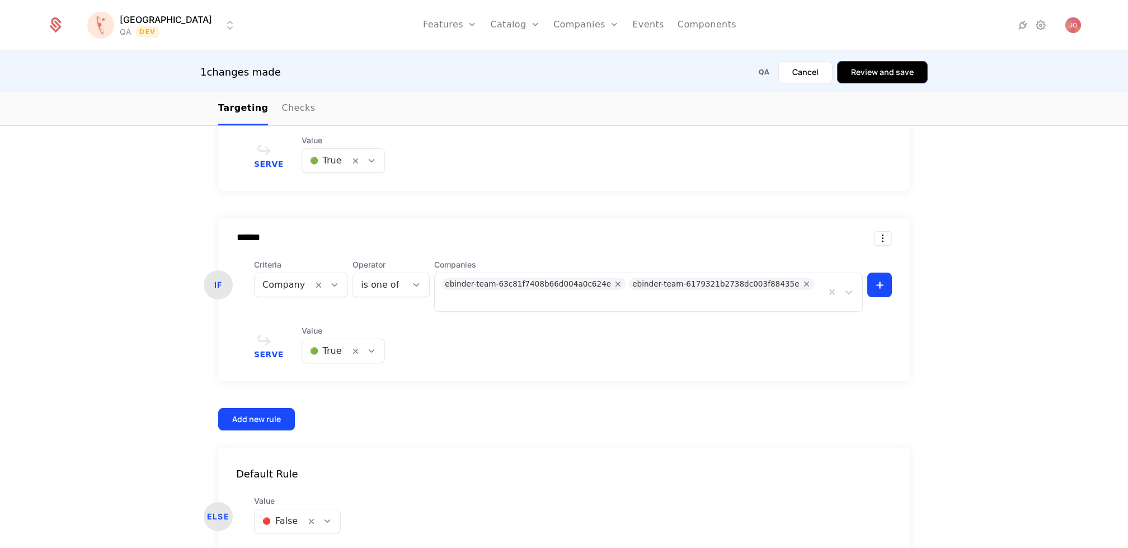
click at [858, 68] on button "Review and save" at bounding box center [882, 72] width 91 height 22
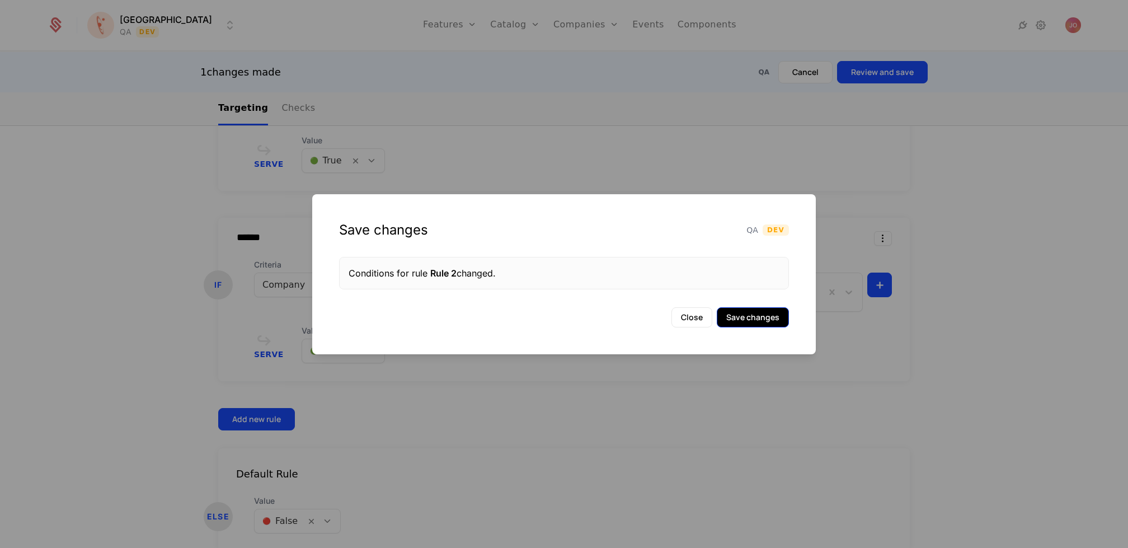
click at [784, 316] on button "Save changes" at bounding box center [753, 317] width 72 height 20
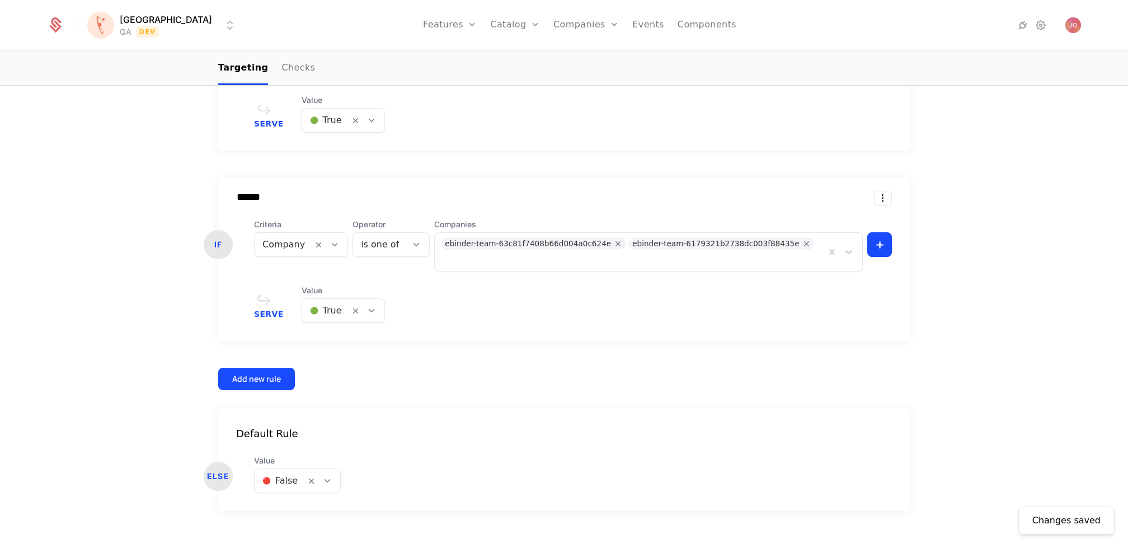
scroll to position [0, 0]
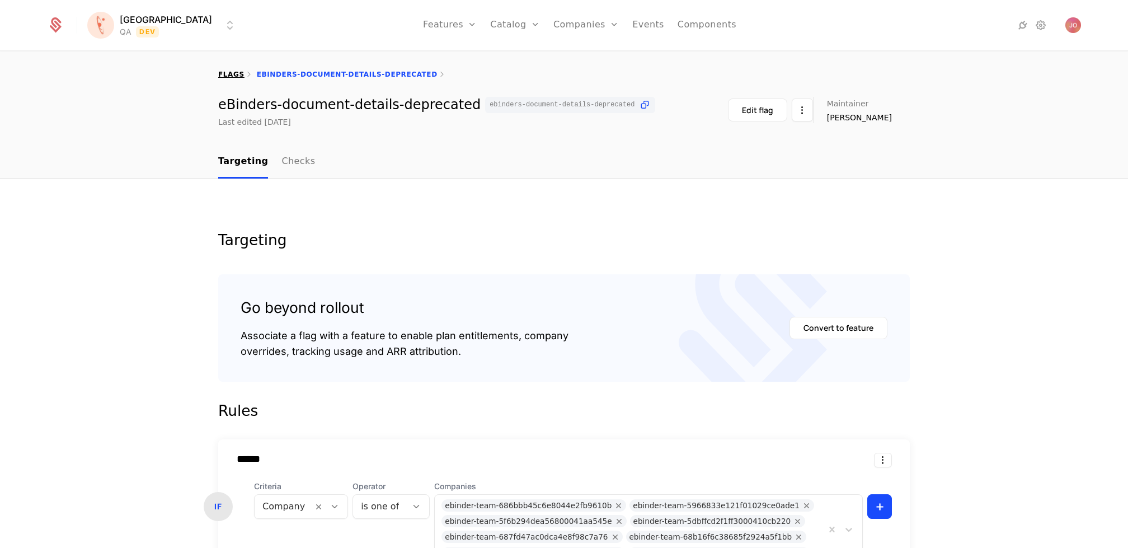
click at [232, 73] on link "flags" at bounding box center [231, 75] width 26 height 8
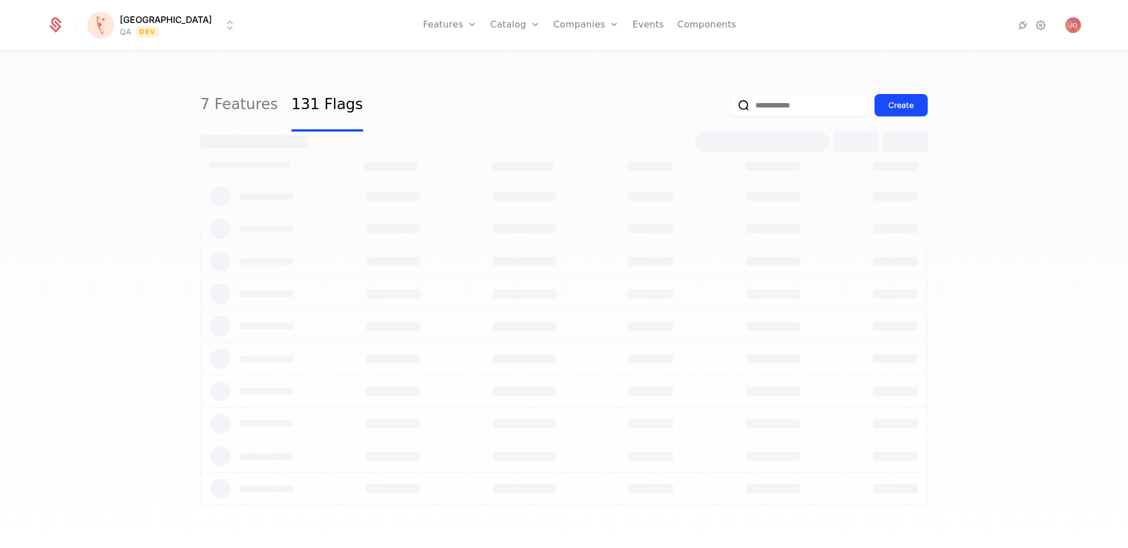
select select "***"
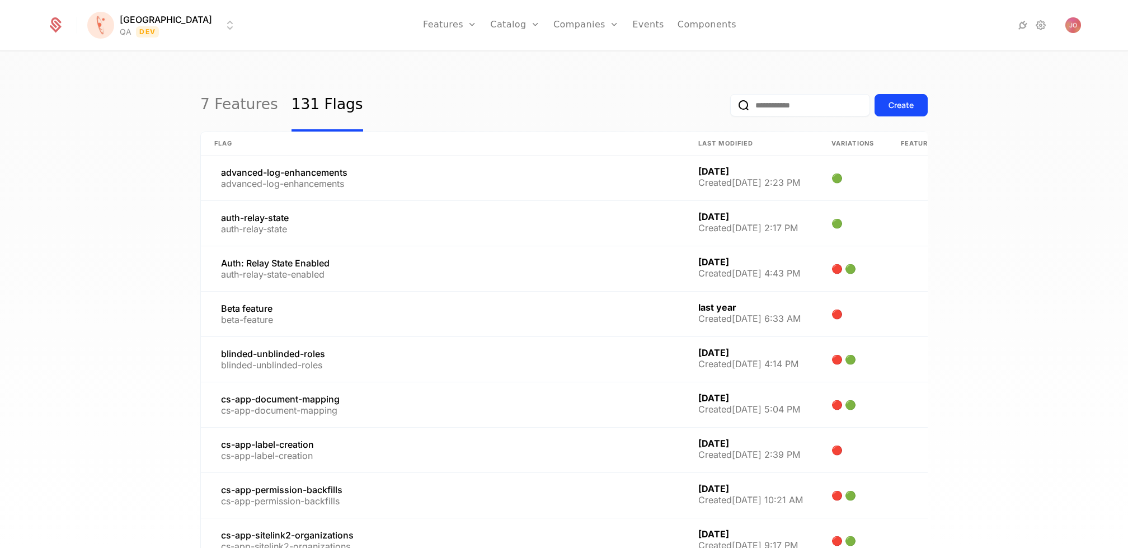
click at [813, 110] on input "email" at bounding box center [800, 105] width 140 height 22
type input "****"
click at [730, 107] on button "submit" at bounding box center [730, 107] width 0 height 0
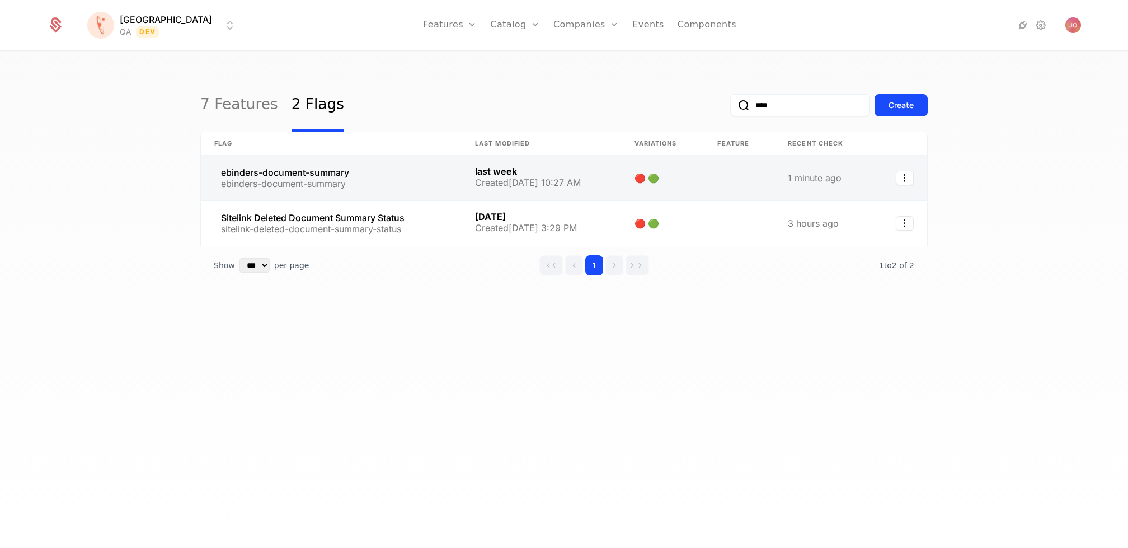
click at [401, 180] on link at bounding box center [331, 178] width 261 height 45
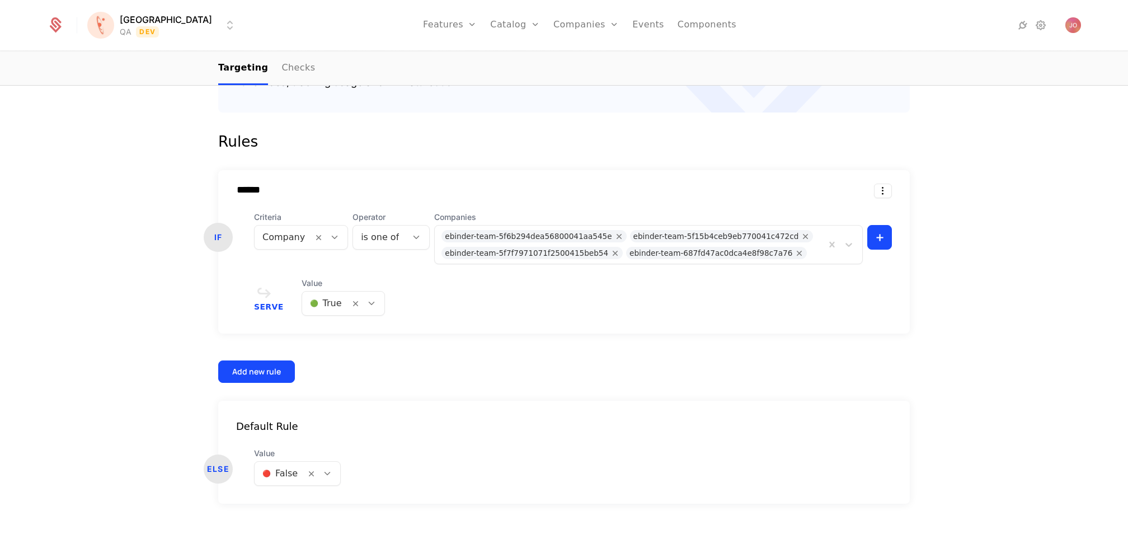
scroll to position [277, 0]
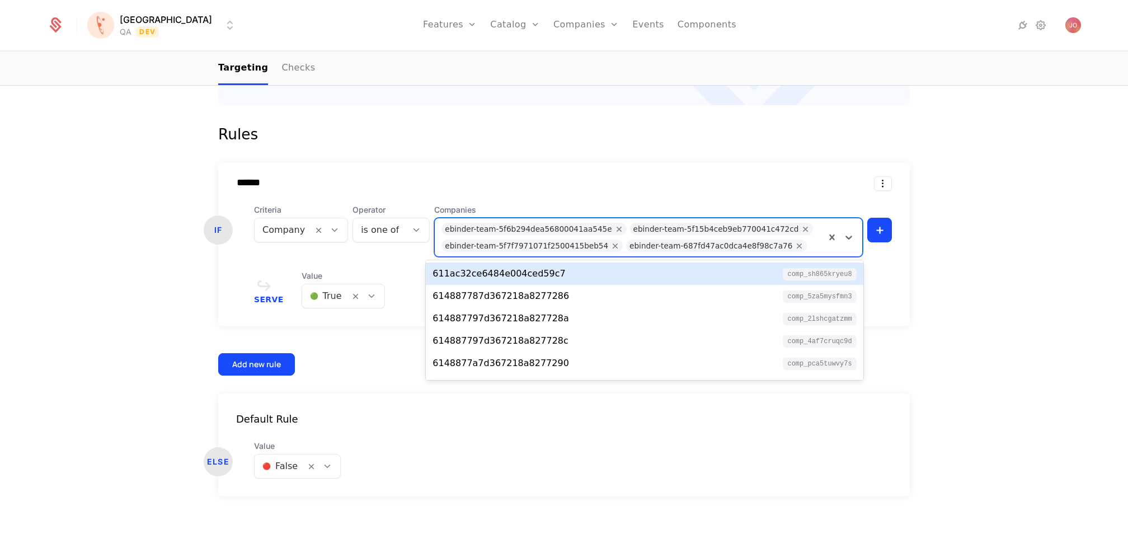
click at [813, 246] on div at bounding box center [816, 244] width 6 height 16
paste input "**********"
type input "**********"
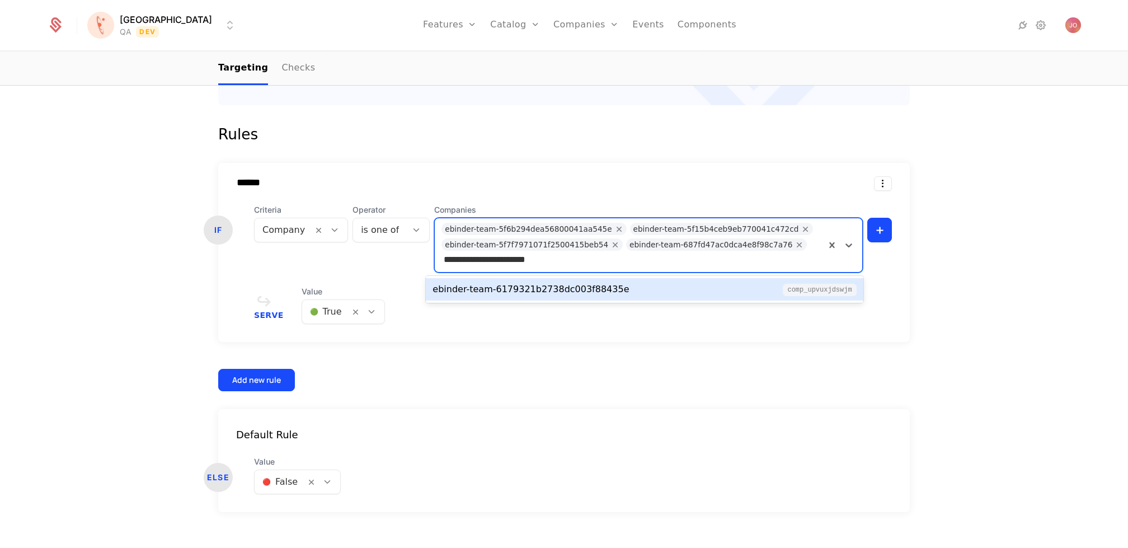
click at [597, 300] on div "ebinder-team-6179321b2738dc003f88435e comp_UPVuXJdswJM" at bounding box center [644, 289] width 437 height 27
click at [621, 289] on div "ebinder-team-6179321b2738dc003f88435e comp_UPVuXJdswJM" at bounding box center [645, 289] width 424 height 13
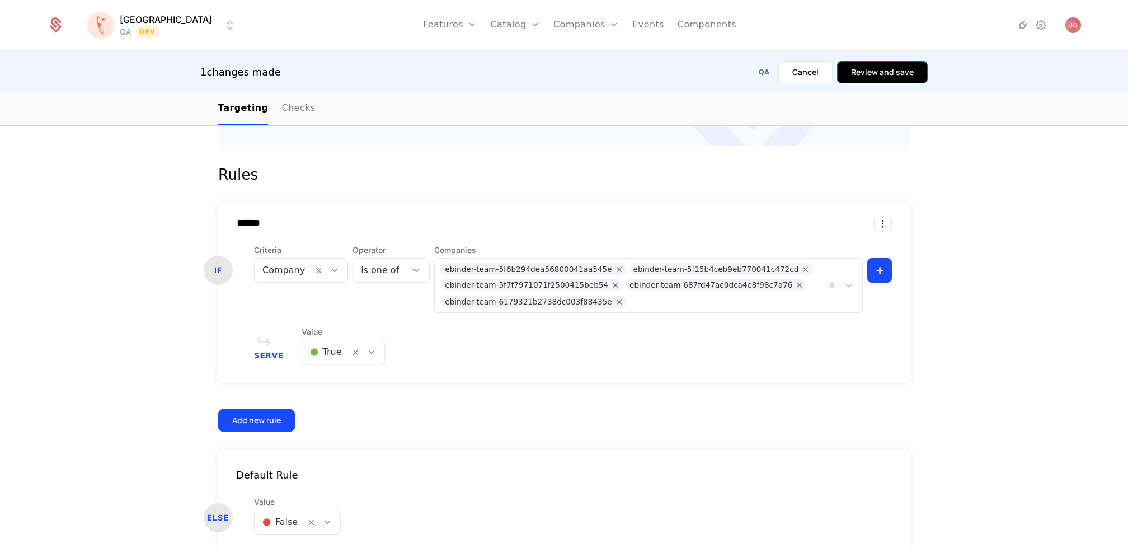
click at [896, 72] on button "Review and save" at bounding box center [882, 72] width 91 height 22
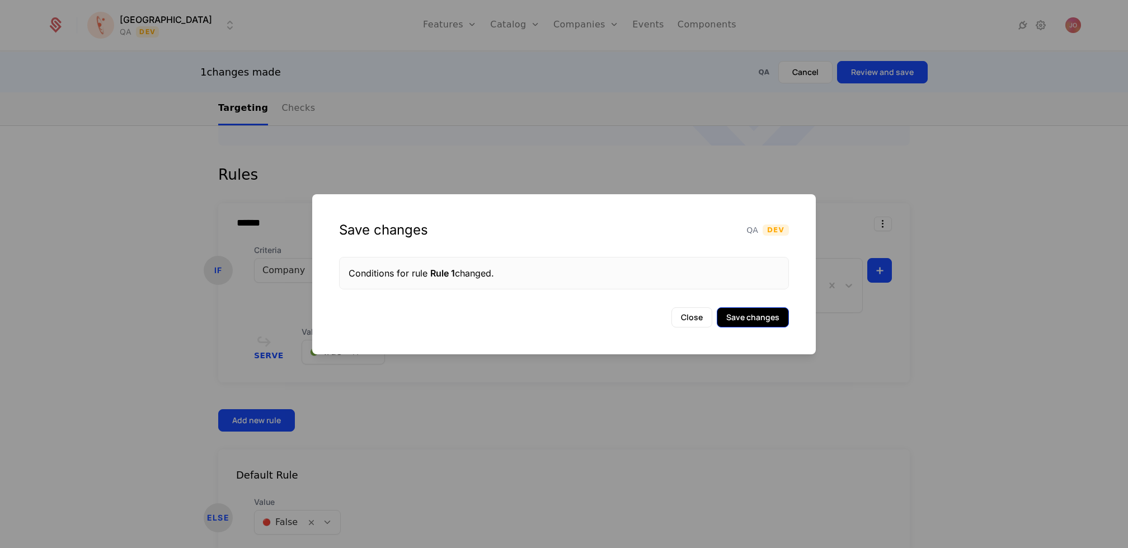
click at [753, 317] on button "Save changes" at bounding box center [753, 317] width 72 height 20
